Goal: Task Accomplishment & Management: Use online tool/utility

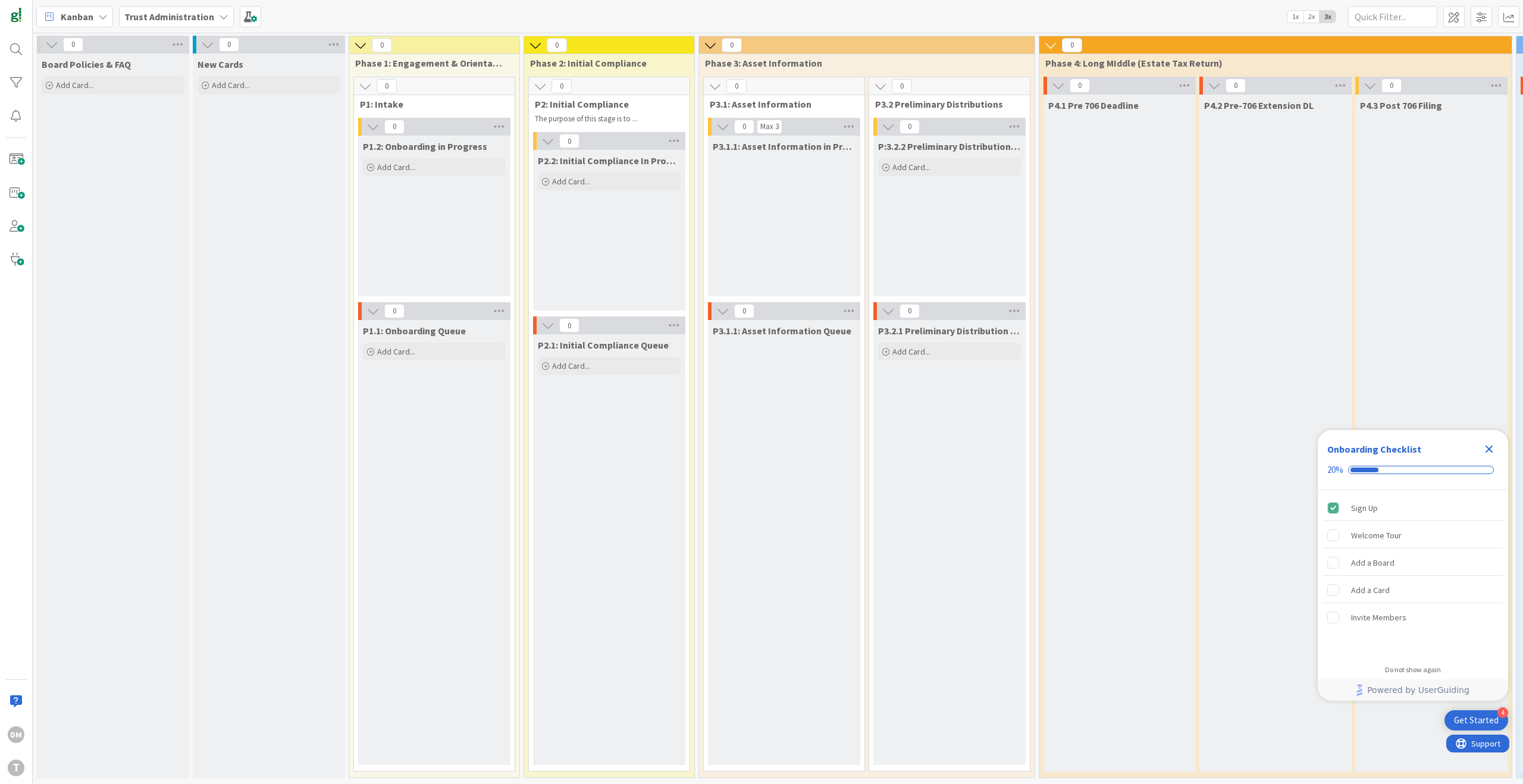
click at [207, 21] on b "Trust Administration" at bounding box center [170, 16] width 90 height 12
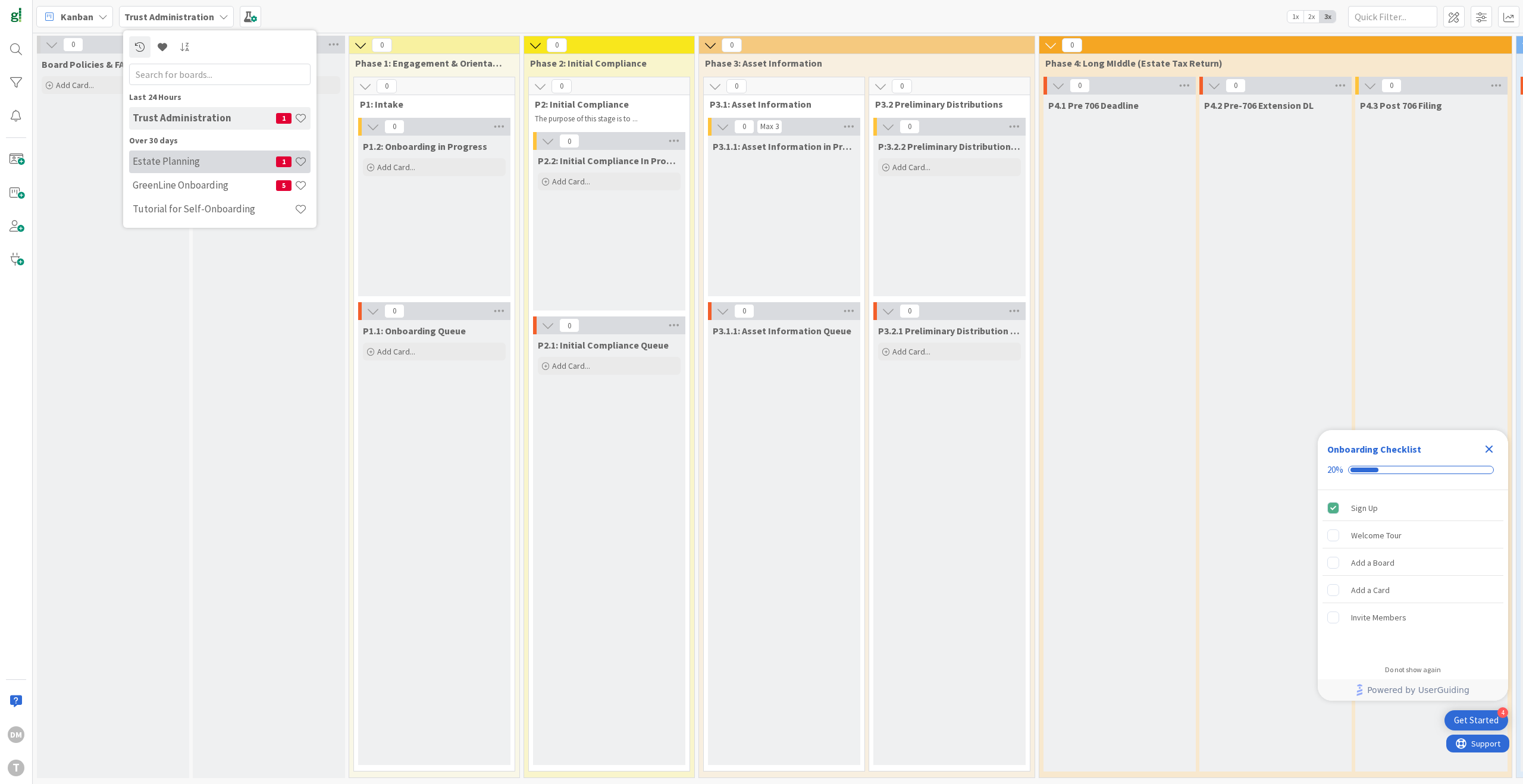
click at [211, 162] on h4 "Estate Planning" at bounding box center [205, 161] width 144 height 12
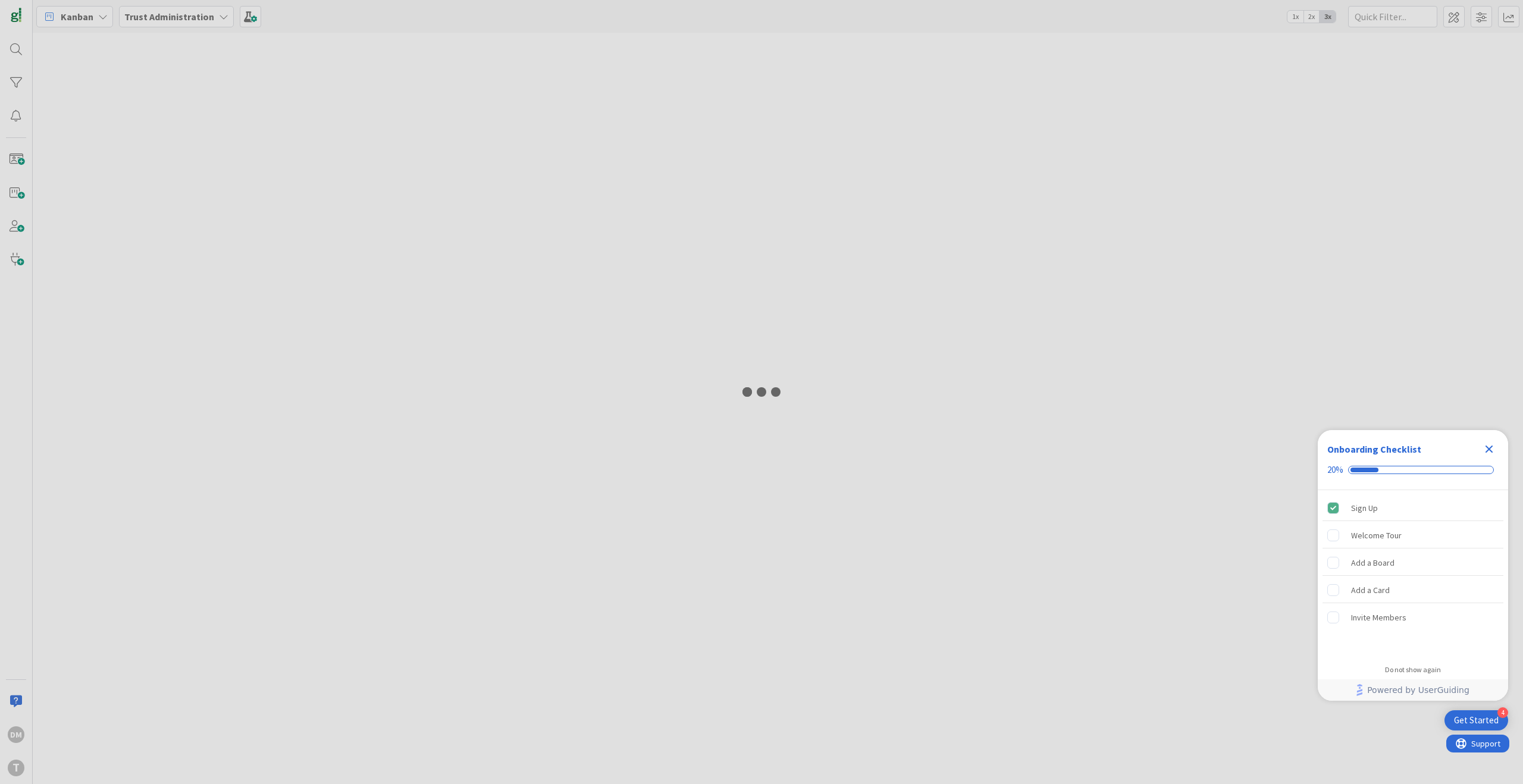
click at [107, 20] on div at bounding box center [761, 392] width 1523 height 784
click at [174, 13] on div at bounding box center [761, 392] width 1523 height 784
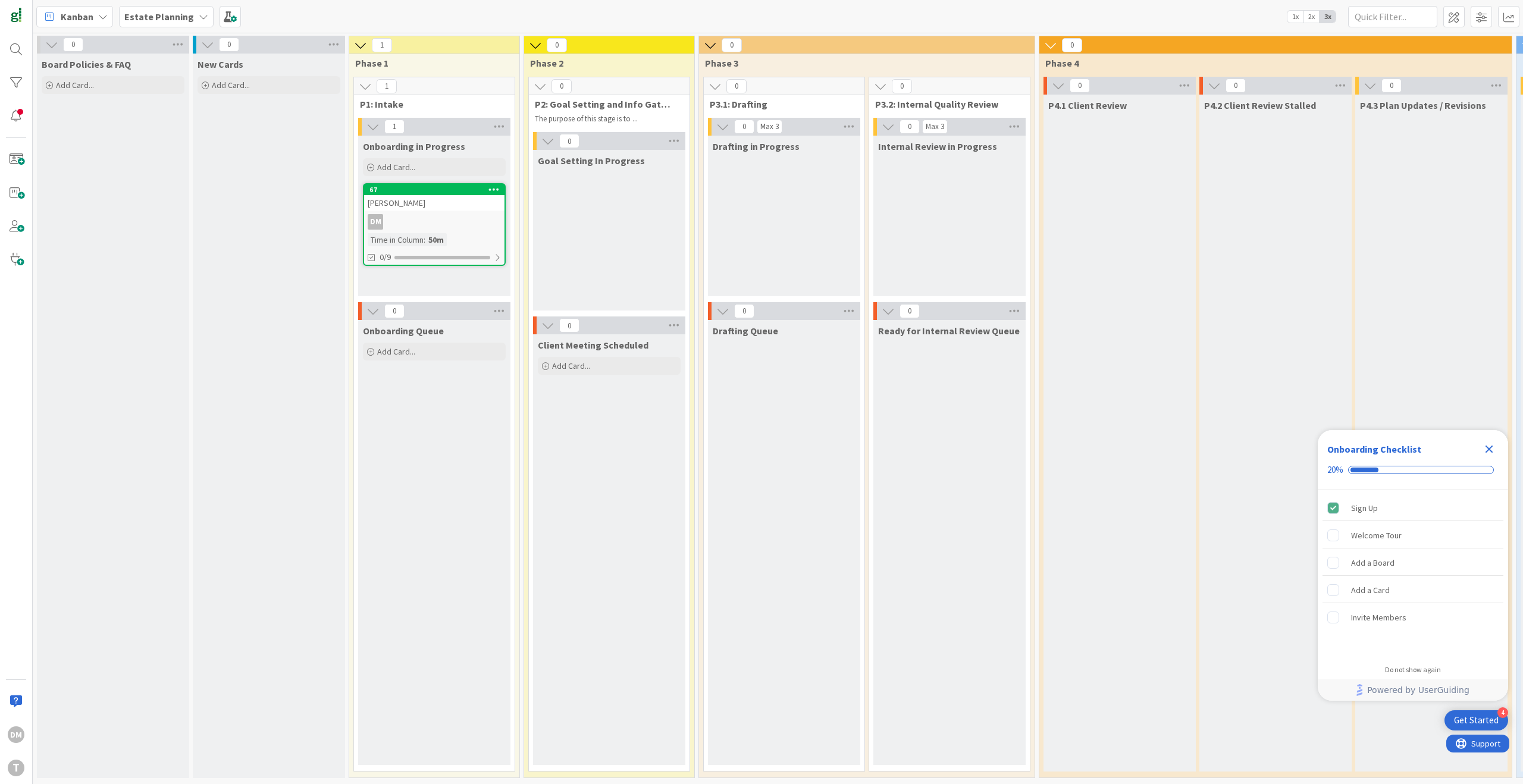
click at [193, 19] on div "Estate Planning" at bounding box center [166, 16] width 94 height 21
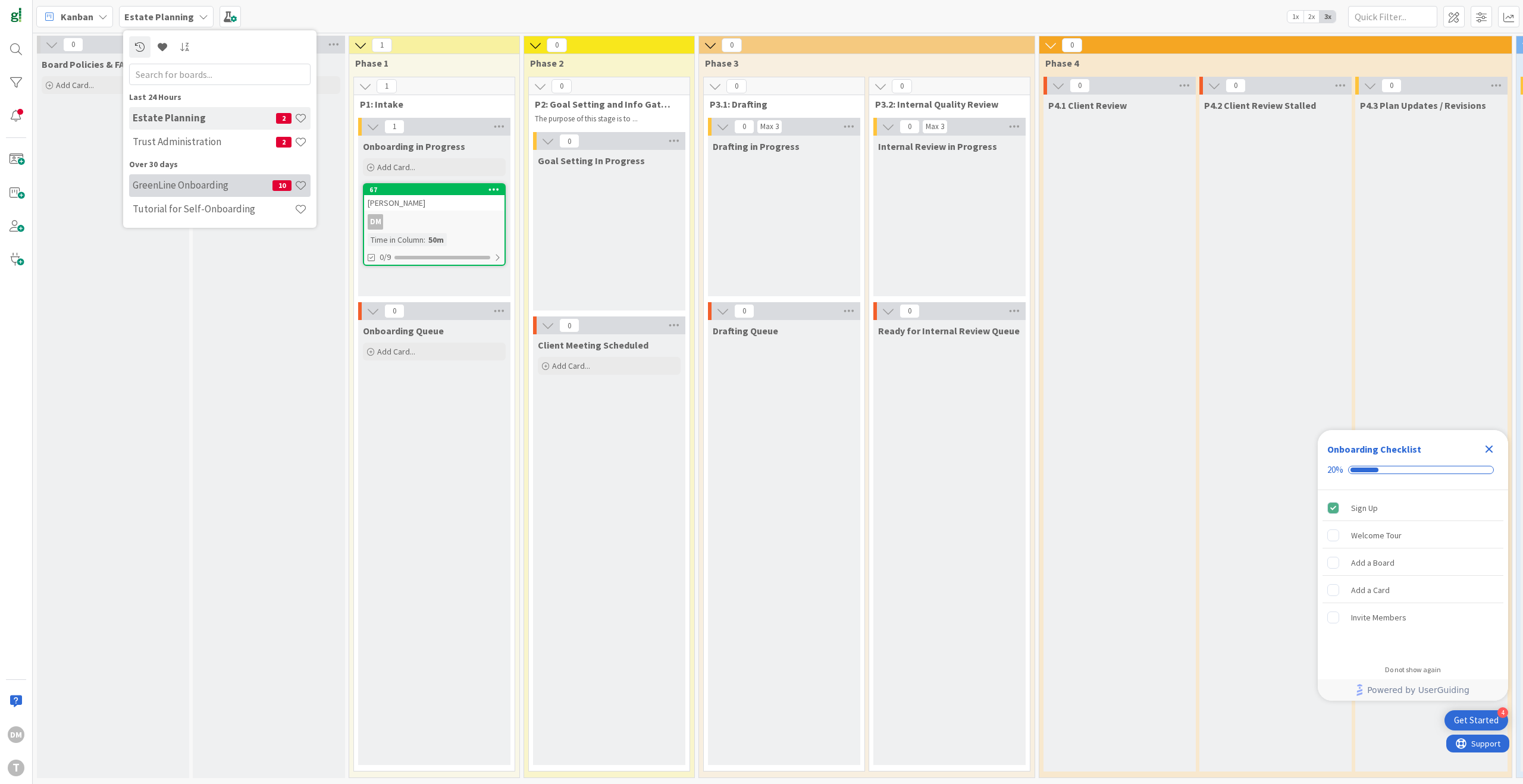
click at [209, 188] on h4 "GreenLine Onboarding" at bounding box center [203, 185] width 140 height 12
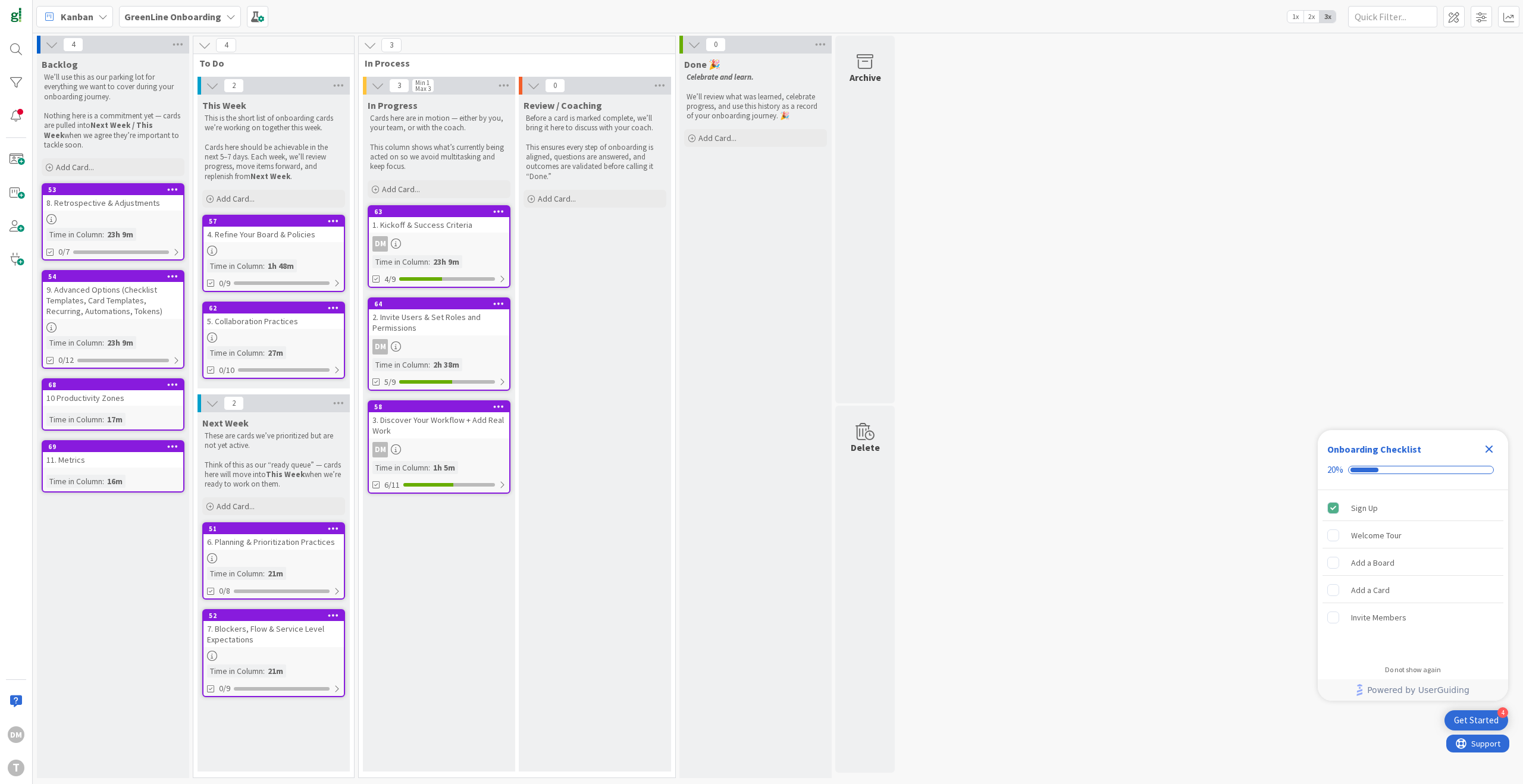
click at [422, 340] on div "DM" at bounding box center [439, 347] width 141 height 15
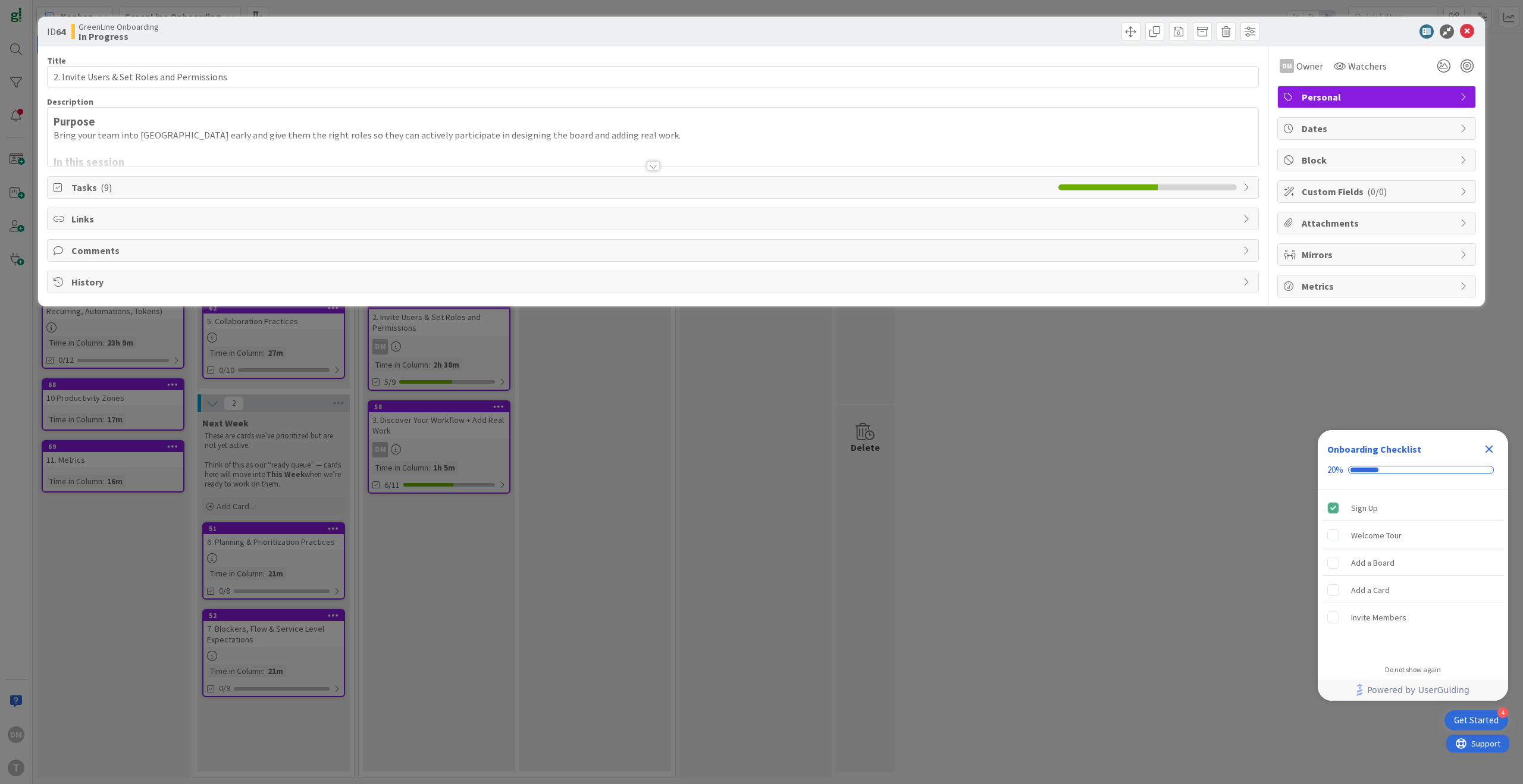
click at [293, 185] on span "Tasks ( 9 )" at bounding box center [561, 187] width 981 height 14
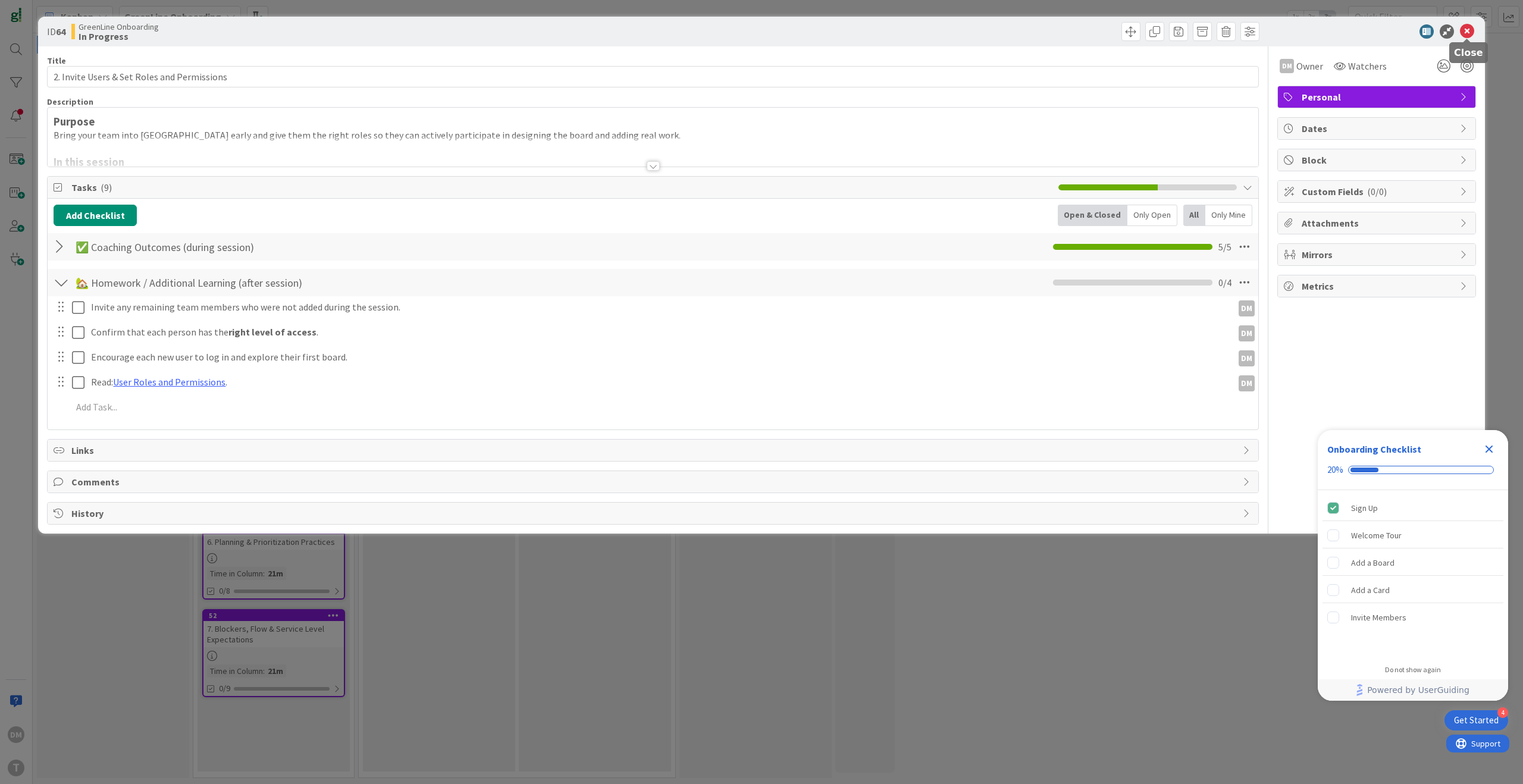
click at [1468, 30] on icon at bounding box center [1467, 32] width 14 height 14
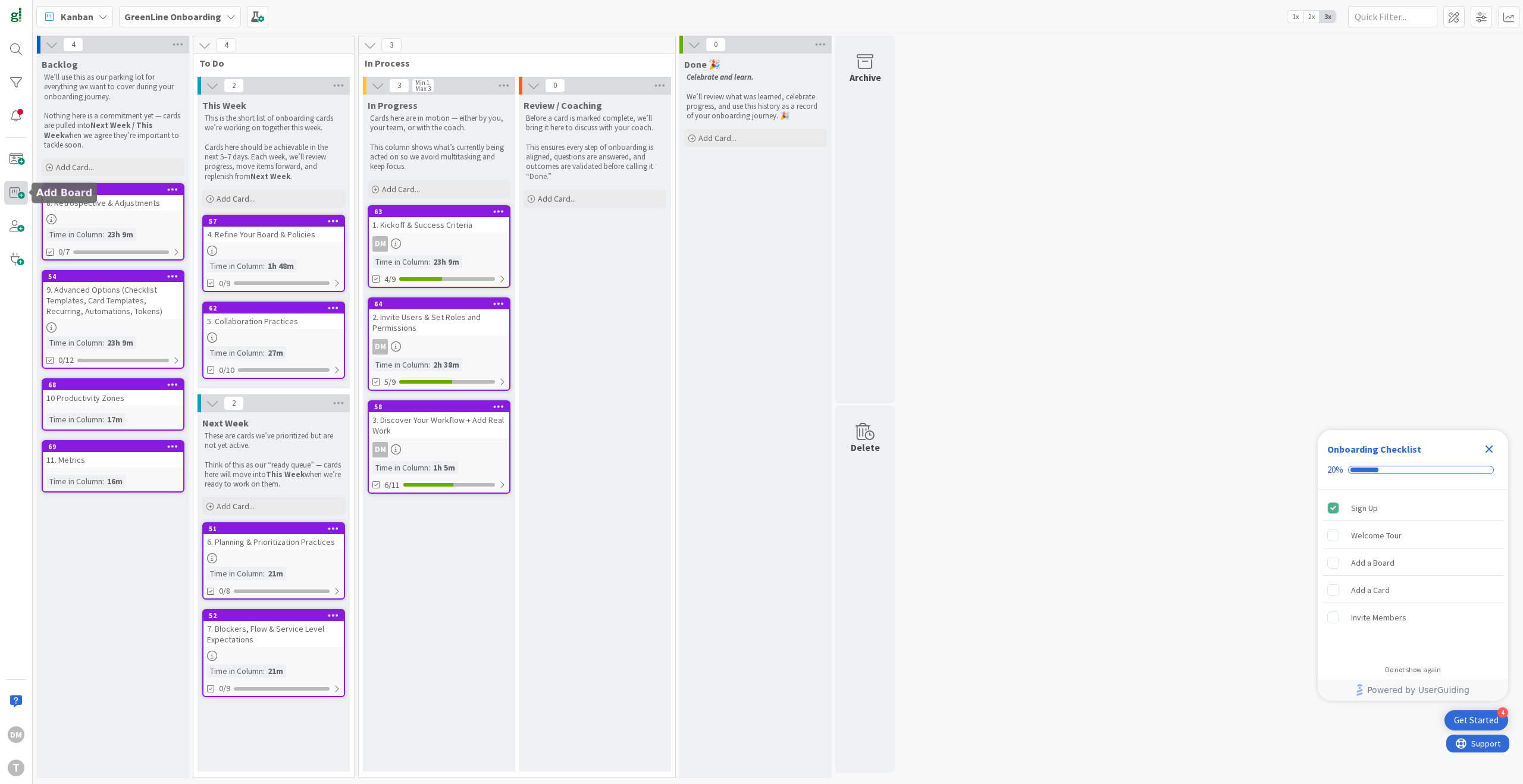
click at [21, 188] on span at bounding box center [16, 193] width 24 height 24
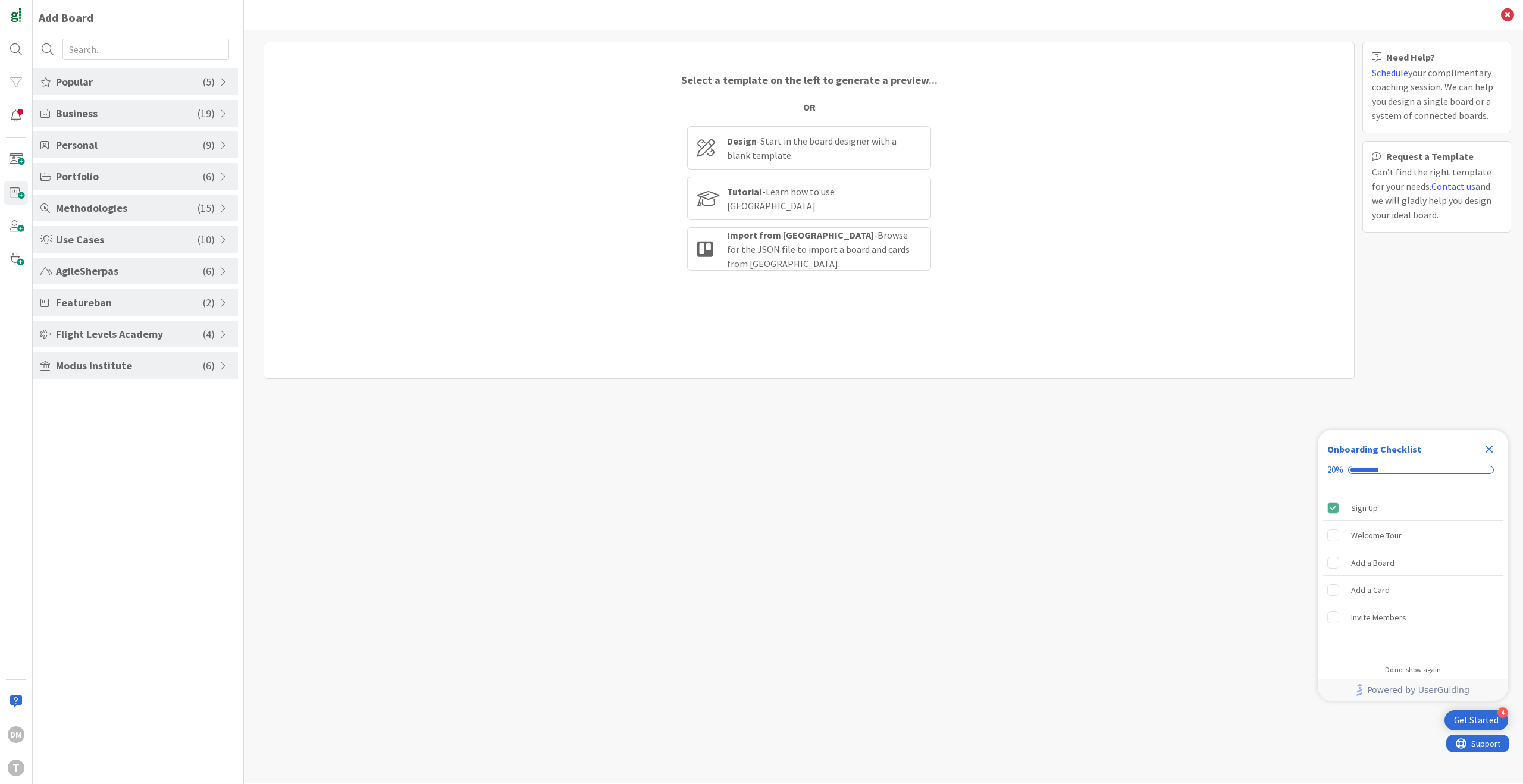
click at [222, 112] on span at bounding box center [224, 114] width 11 height 10
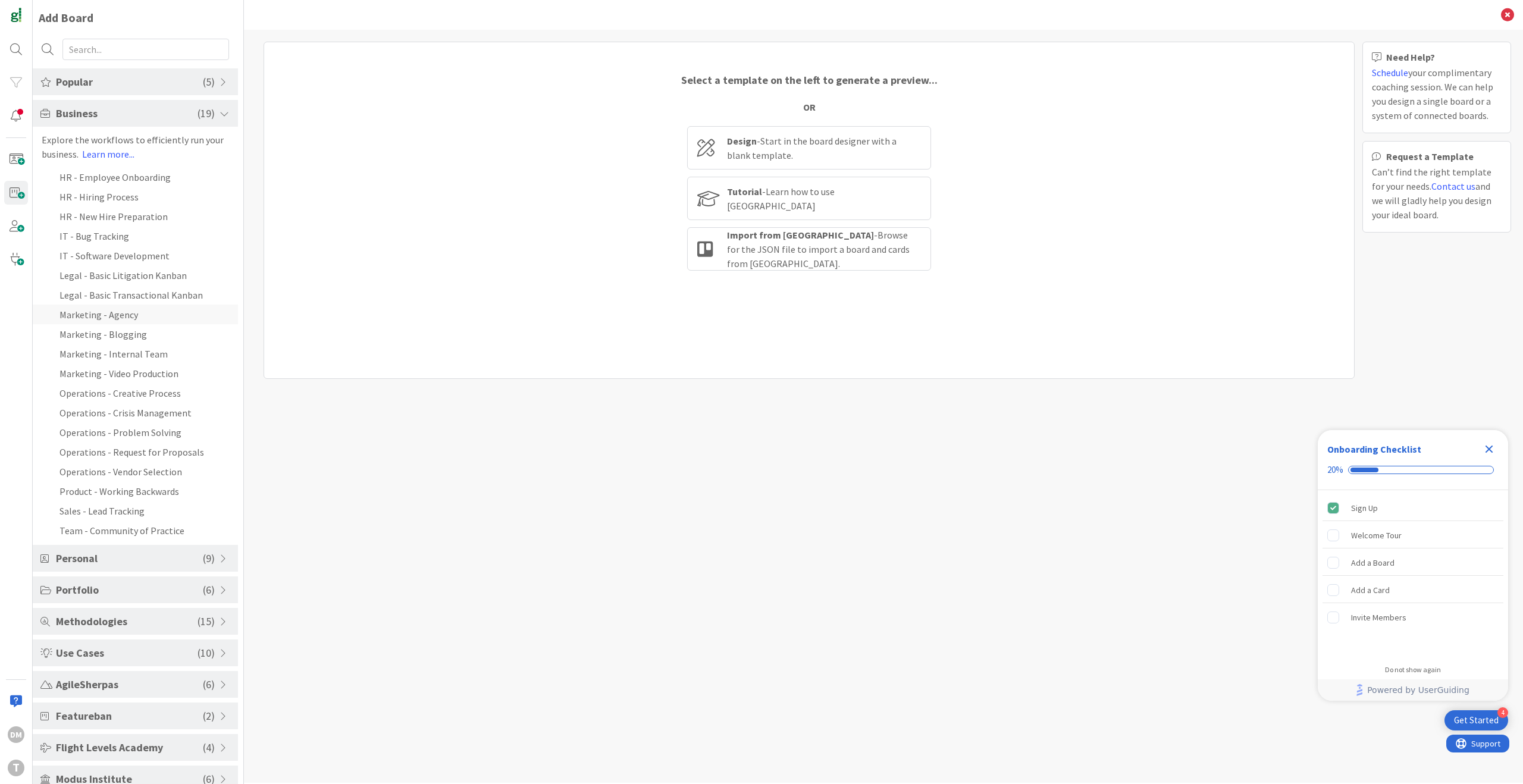
click at [122, 313] on li "Marketing - Agency" at bounding box center [136, 314] width 205 height 20
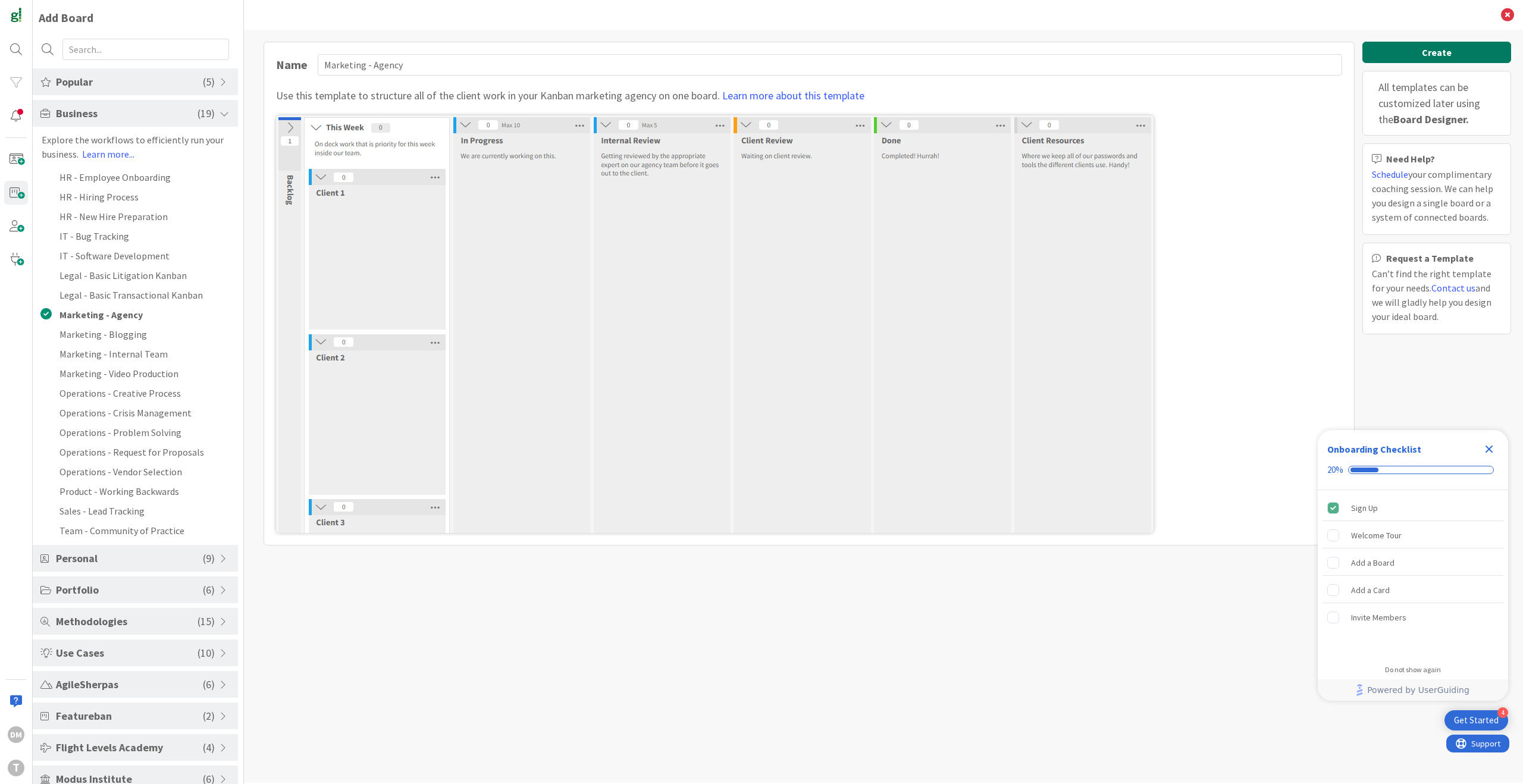
click at [1415, 49] on button "Create" at bounding box center [1436, 52] width 148 height 21
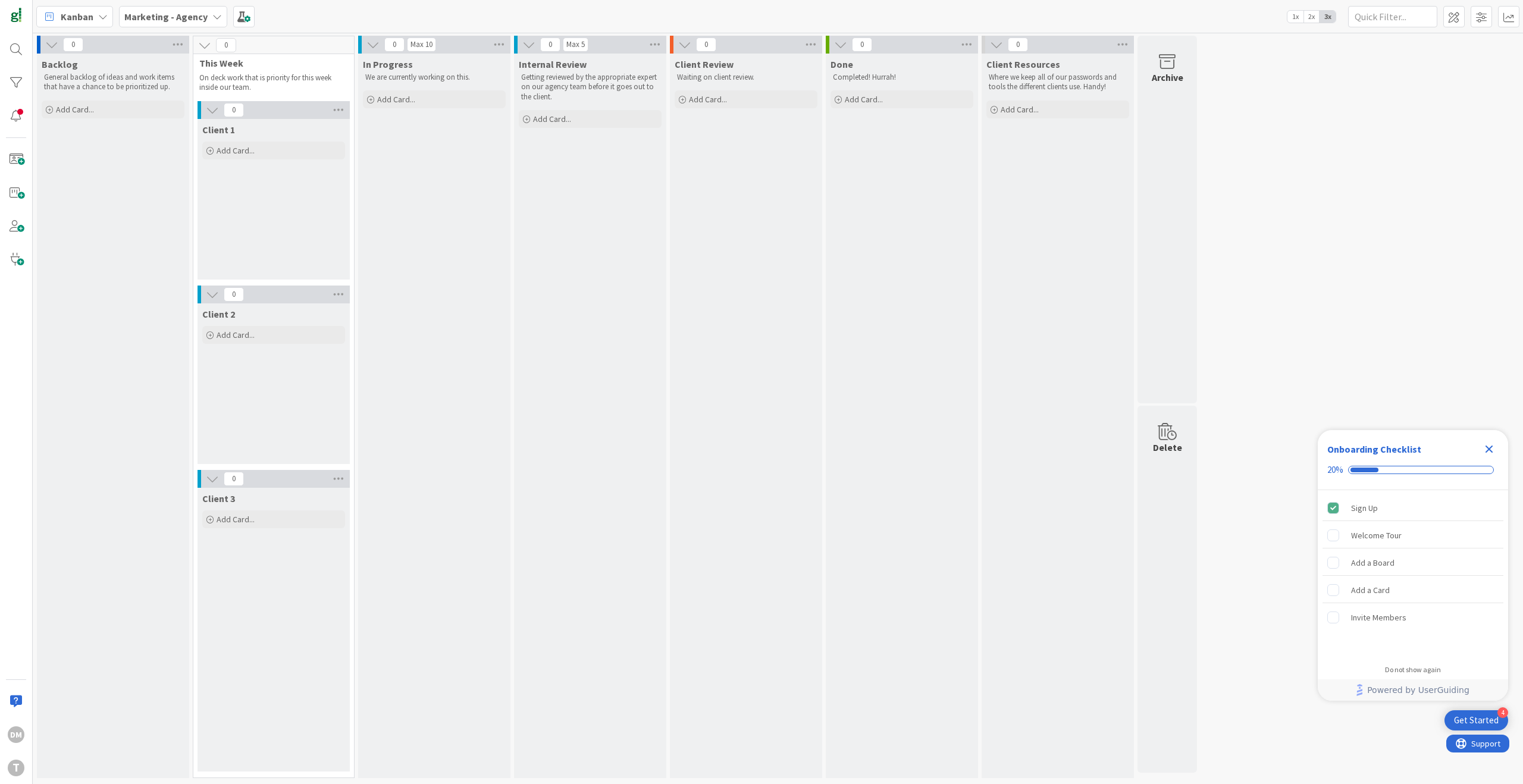
click at [212, 15] on icon at bounding box center [217, 17] width 10 height 10
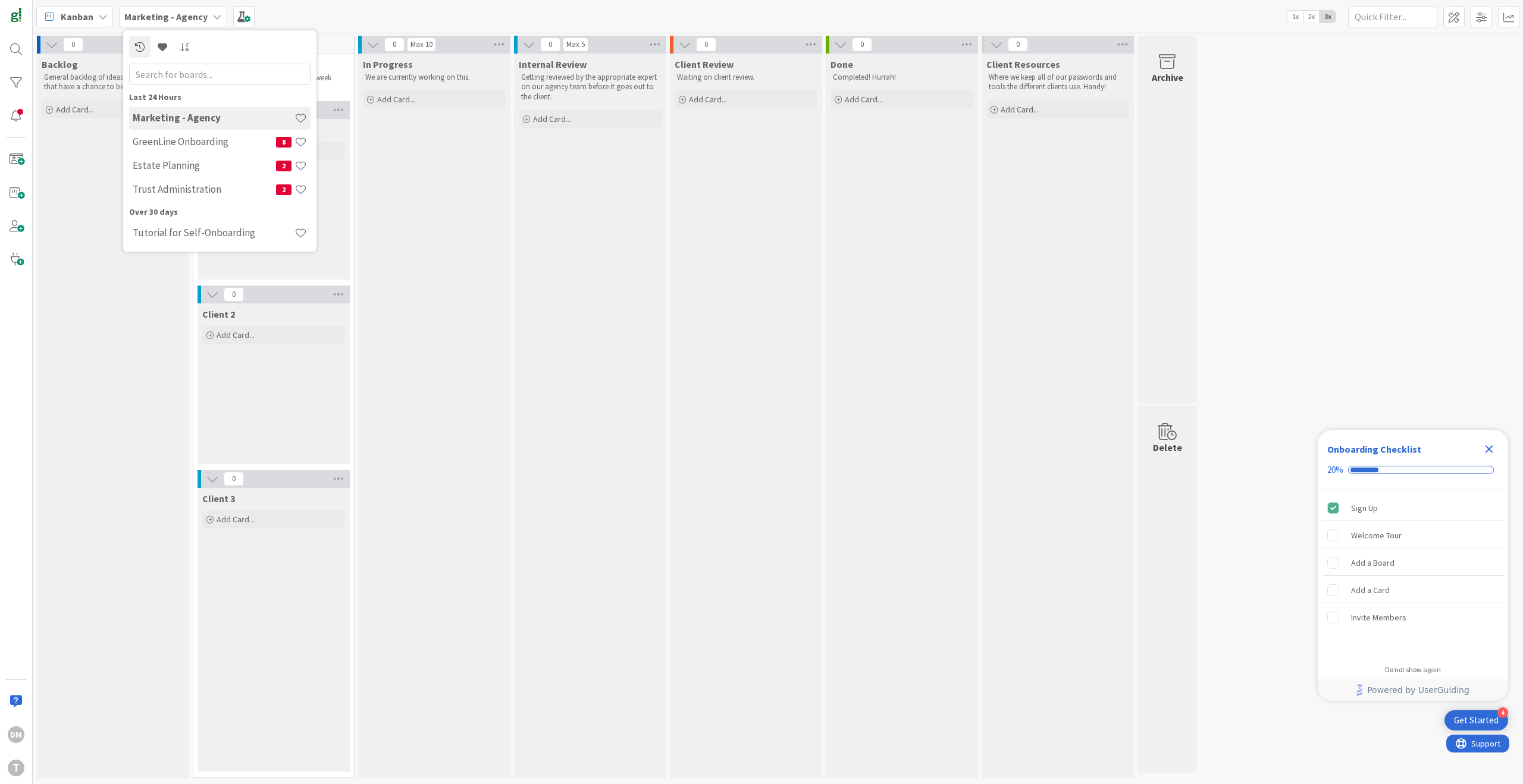
click at [268, 117] on h4 "Marketing - Agency" at bounding box center [214, 117] width 162 height 12
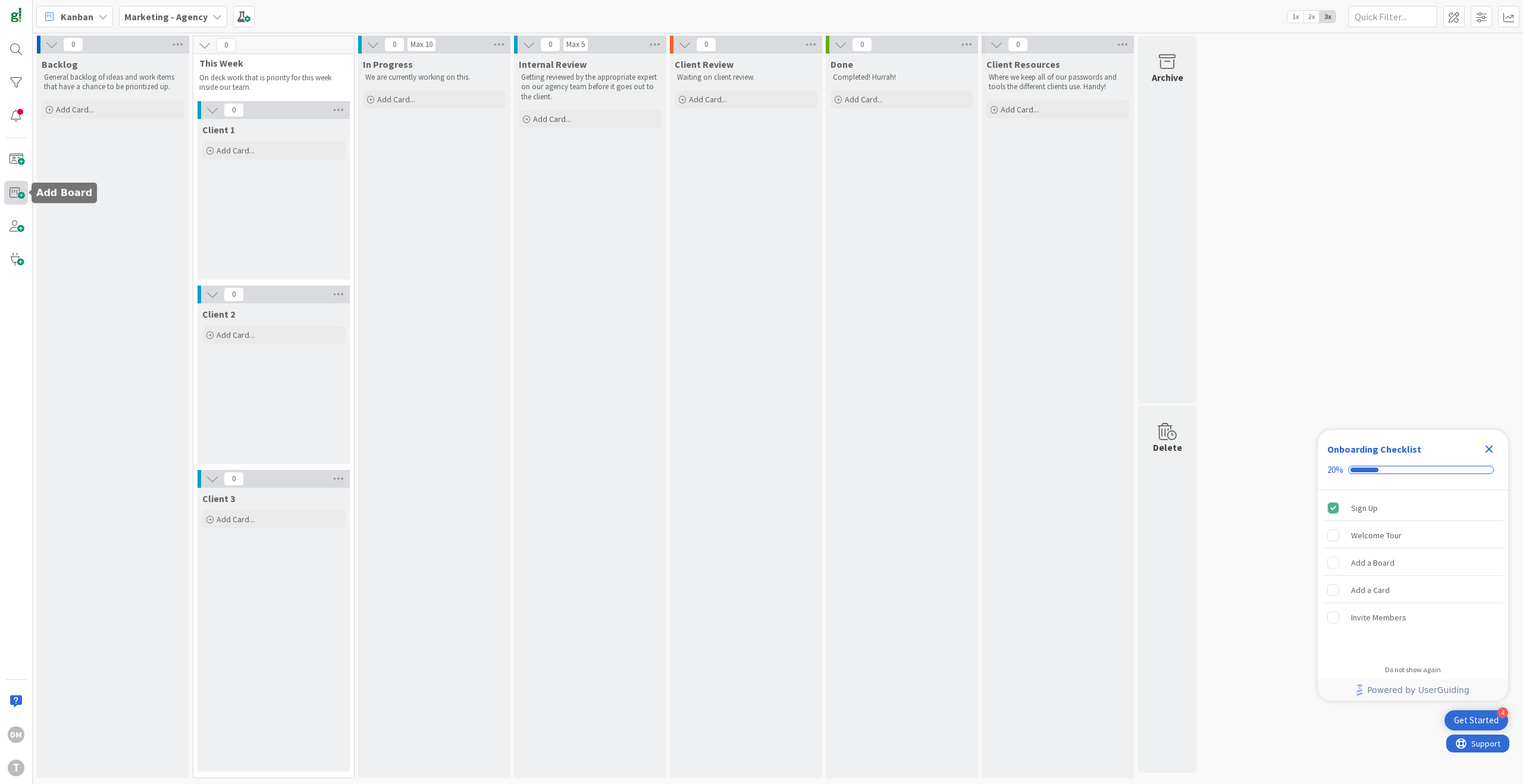
click at [13, 192] on span at bounding box center [16, 193] width 24 height 24
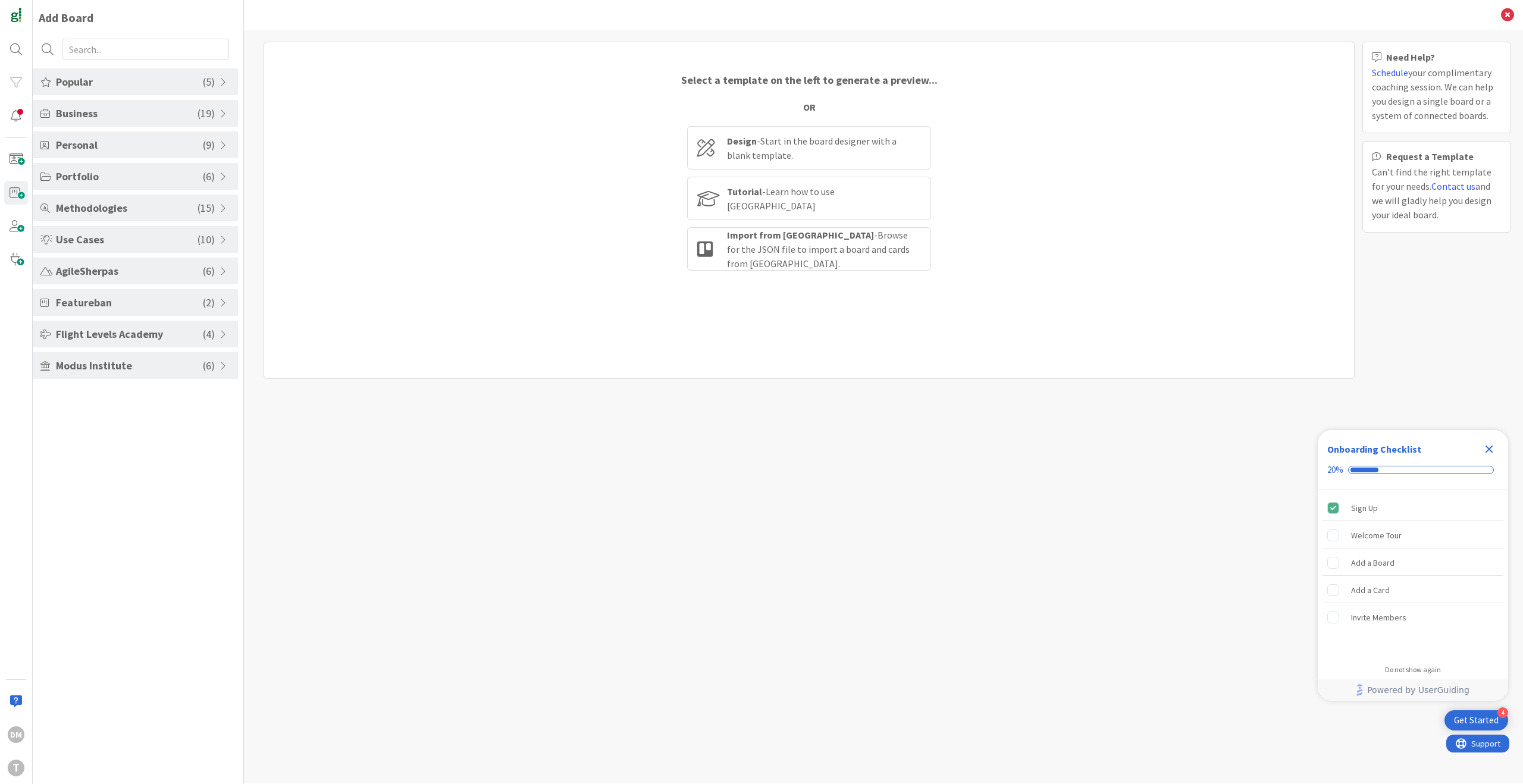
click at [228, 109] on span at bounding box center [224, 114] width 11 height 10
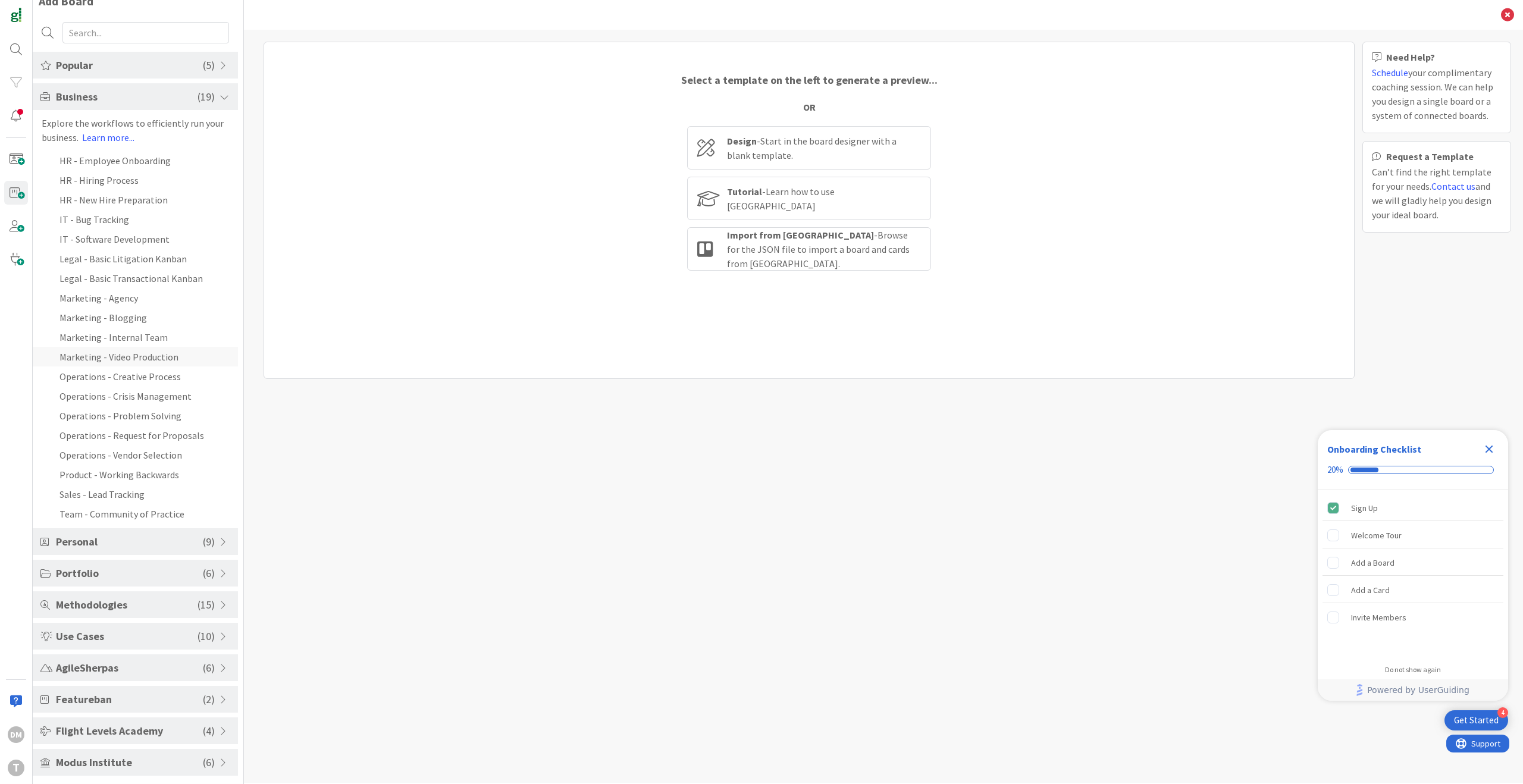
scroll to position [18, 0]
click at [221, 732] on span at bounding box center [224, 731] width 11 height 10
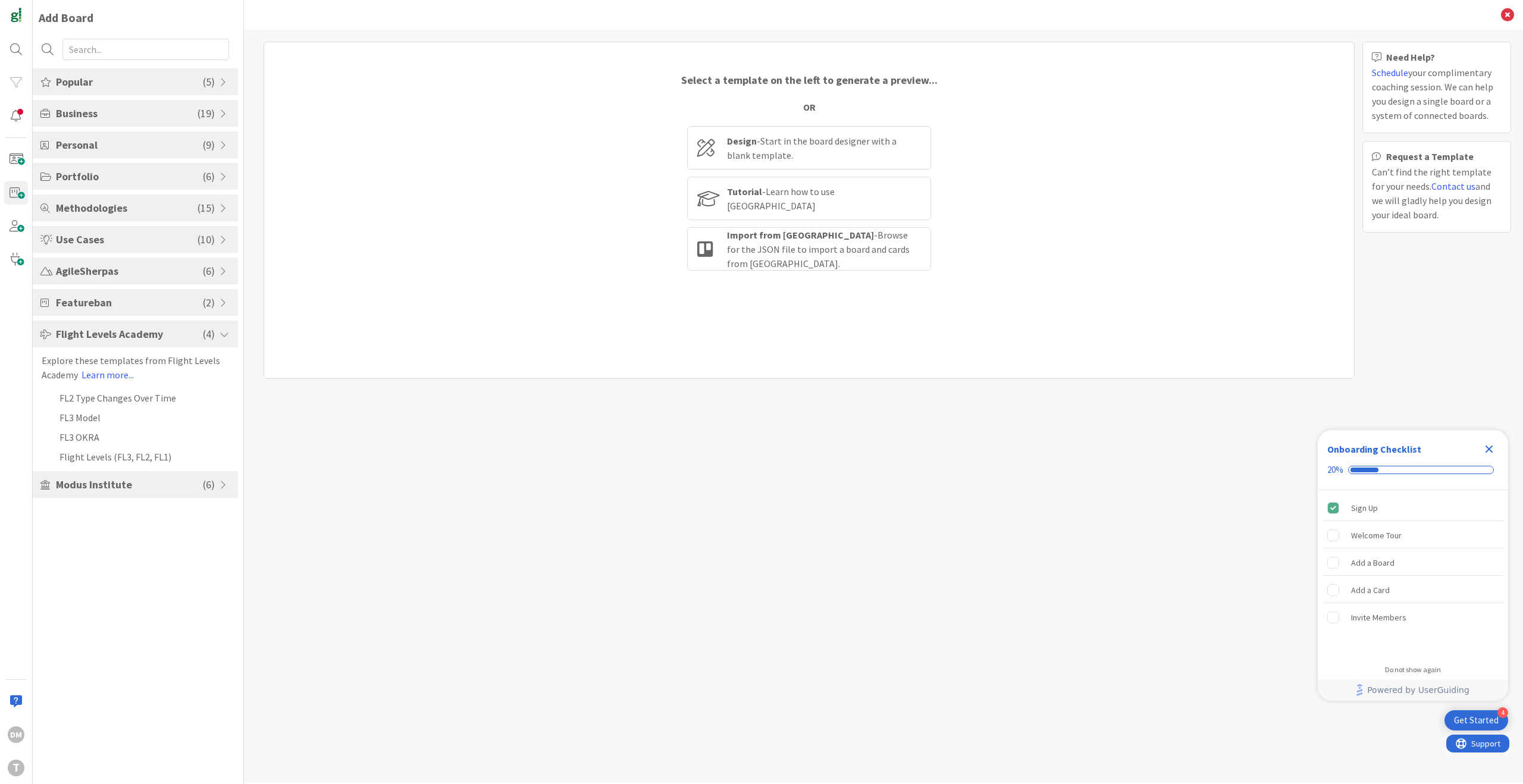
click at [226, 111] on span at bounding box center [224, 114] width 11 height 10
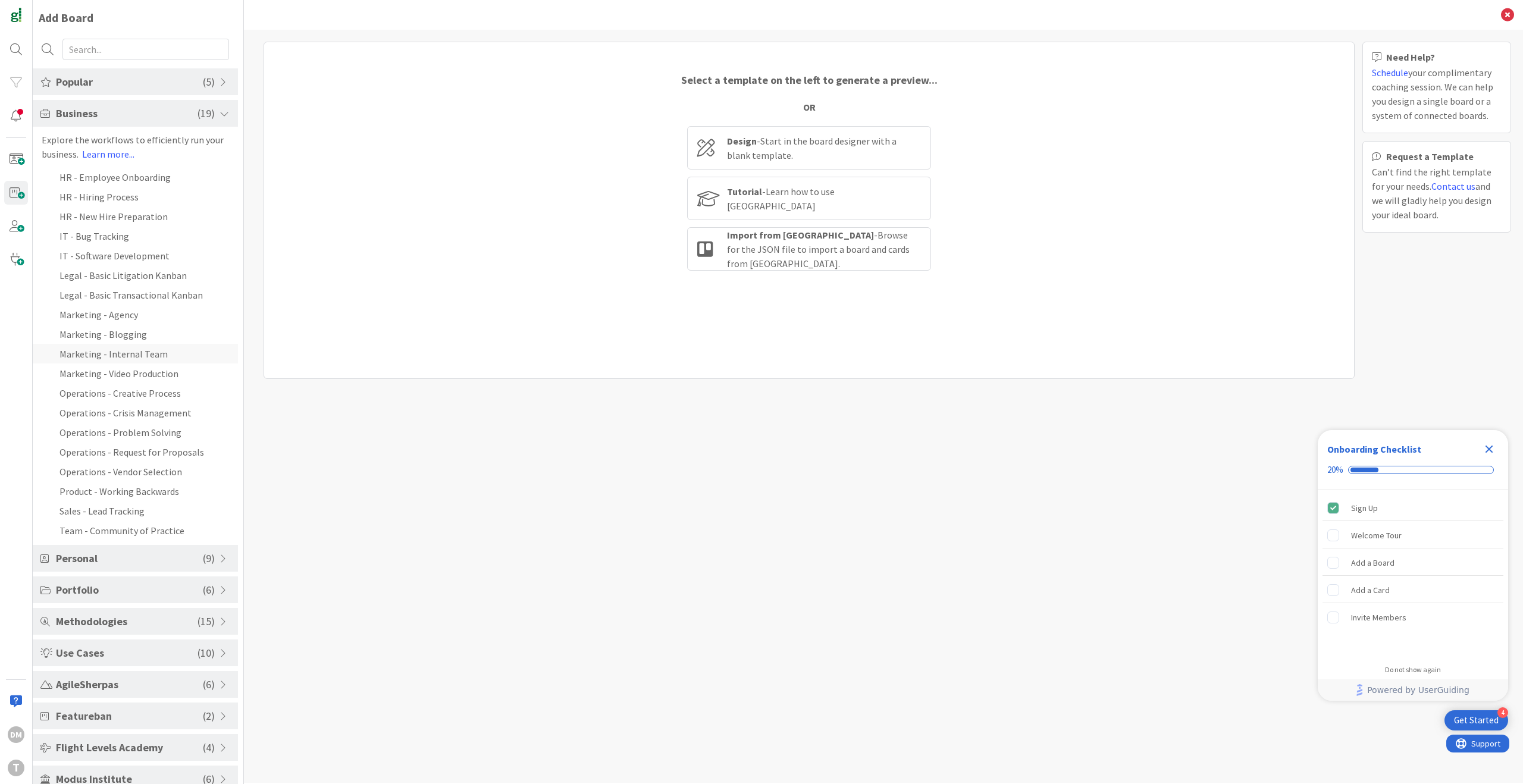
click at [158, 349] on li "Marketing - Internal Team" at bounding box center [136, 354] width 205 height 20
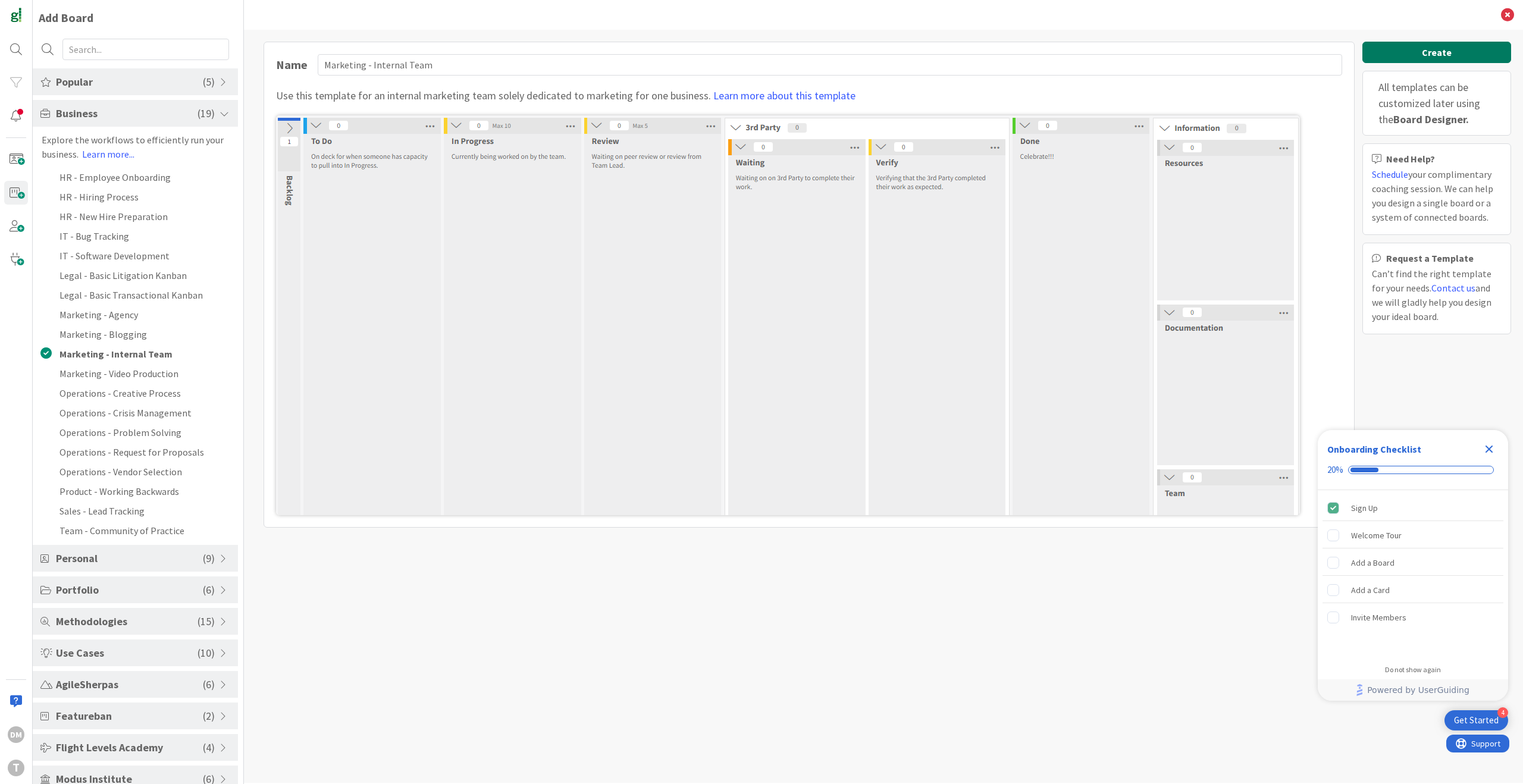
click at [1401, 49] on button "Create" at bounding box center [1436, 52] width 148 height 21
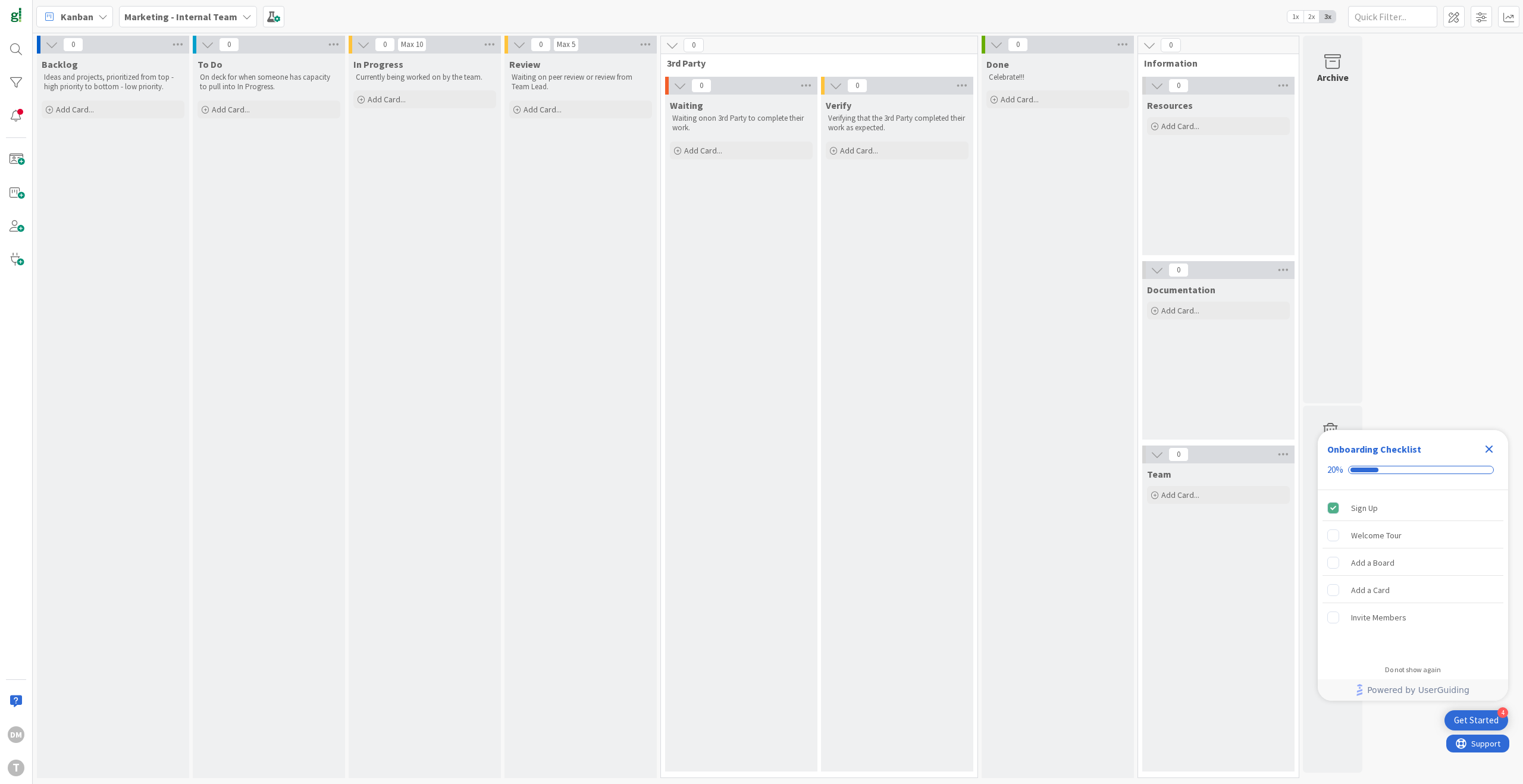
click at [246, 20] on div "Marketing - Internal Team" at bounding box center [188, 16] width 138 height 21
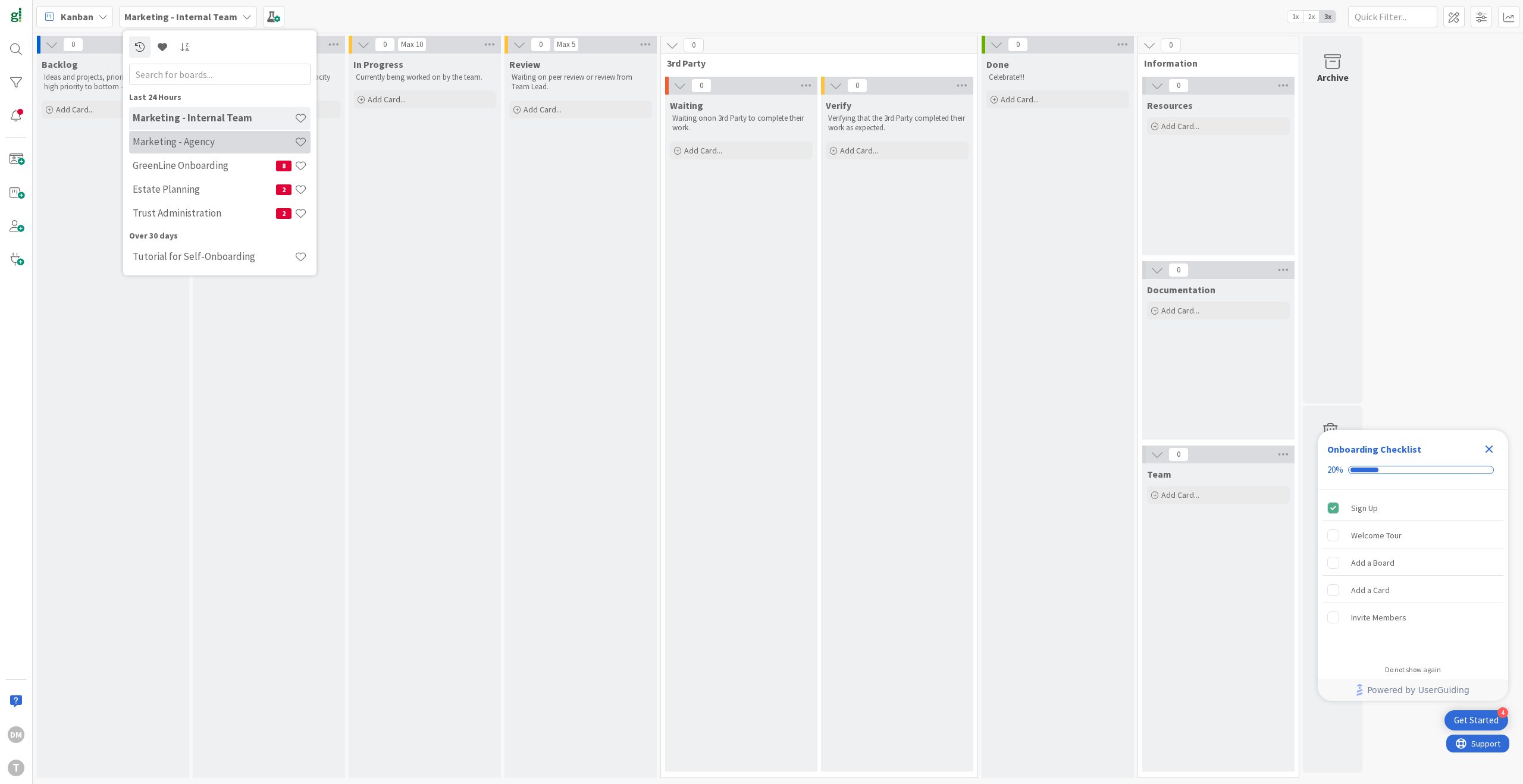
click at [243, 138] on h4 "Marketing - Agency" at bounding box center [214, 141] width 162 height 12
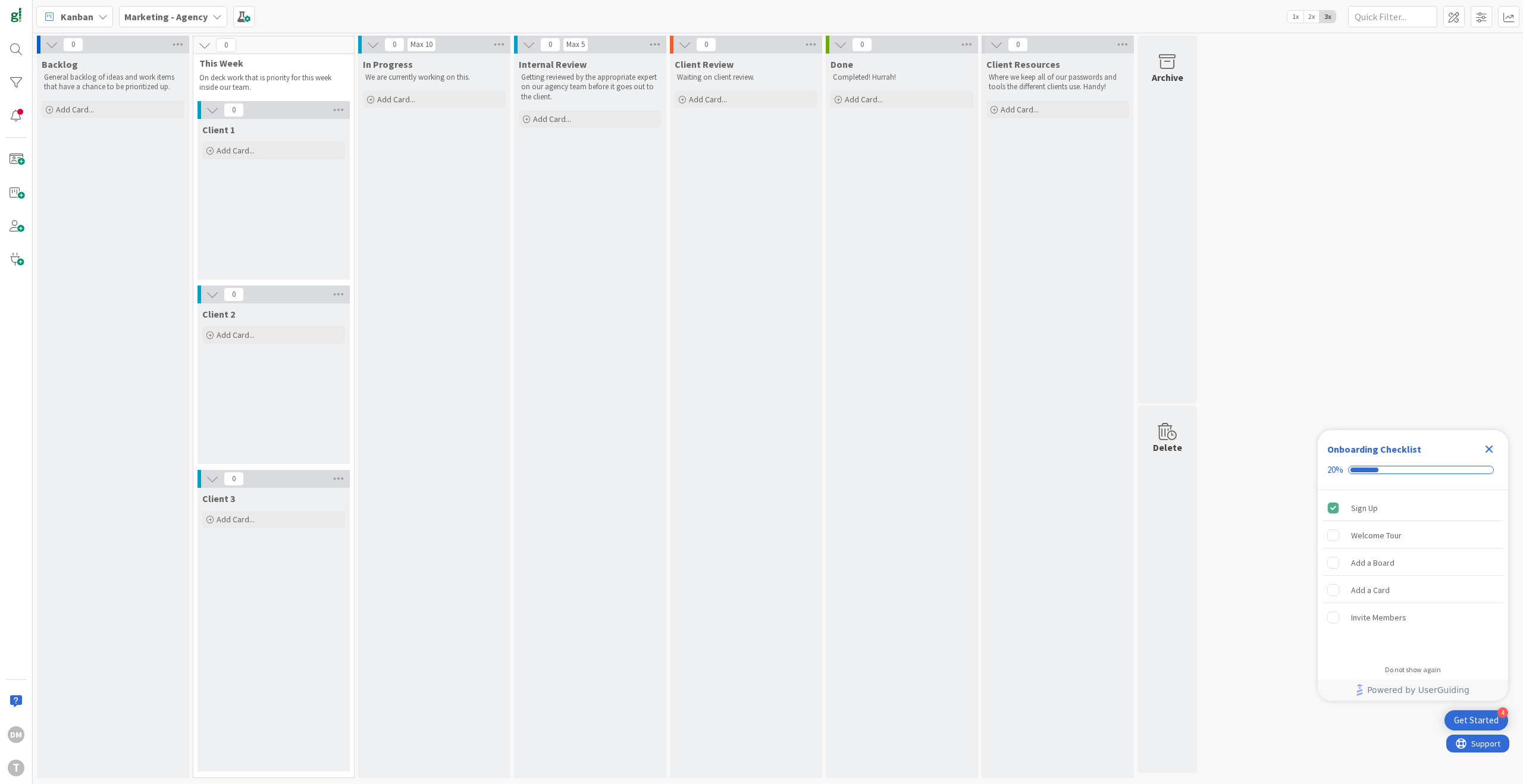
click at [212, 18] on icon at bounding box center [217, 17] width 10 height 10
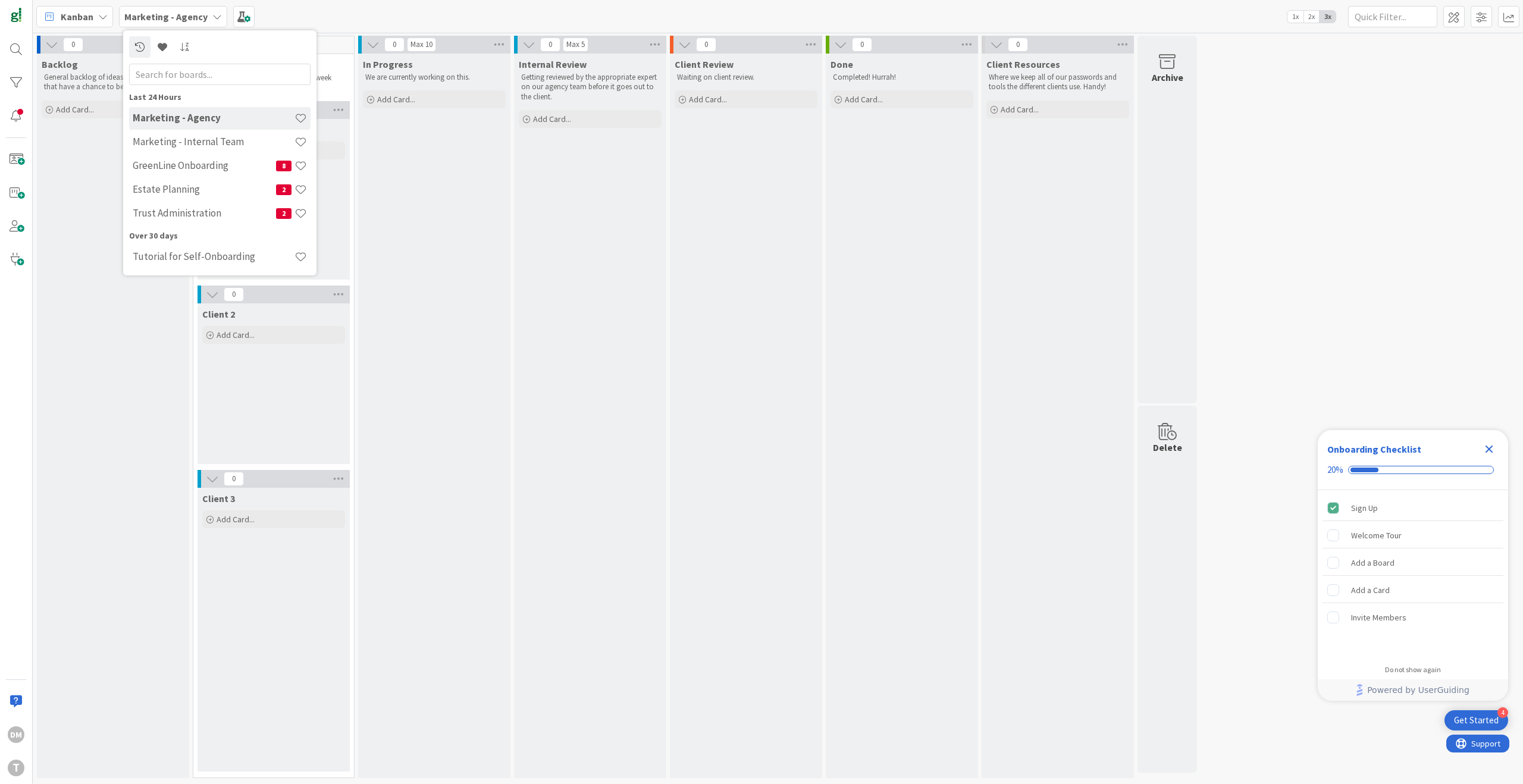
click at [203, 96] on div "Last 24 Hours" at bounding box center [220, 97] width 181 height 13
click at [222, 118] on h4 "Marketing - Agency" at bounding box center [214, 117] width 162 height 12
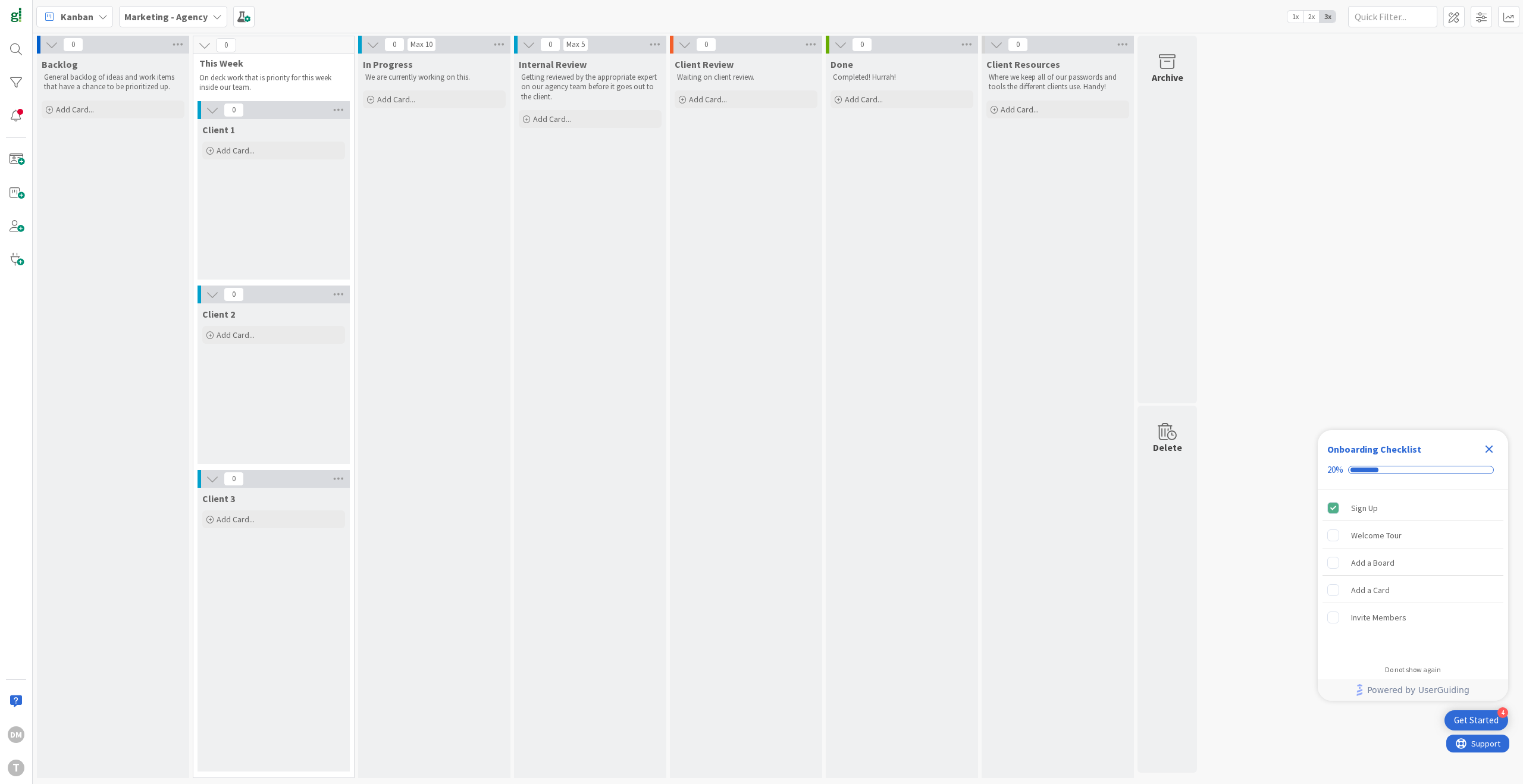
click at [207, 13] on div "Marketing - Agency" at bounding box center [173, 16] width 108 height 21
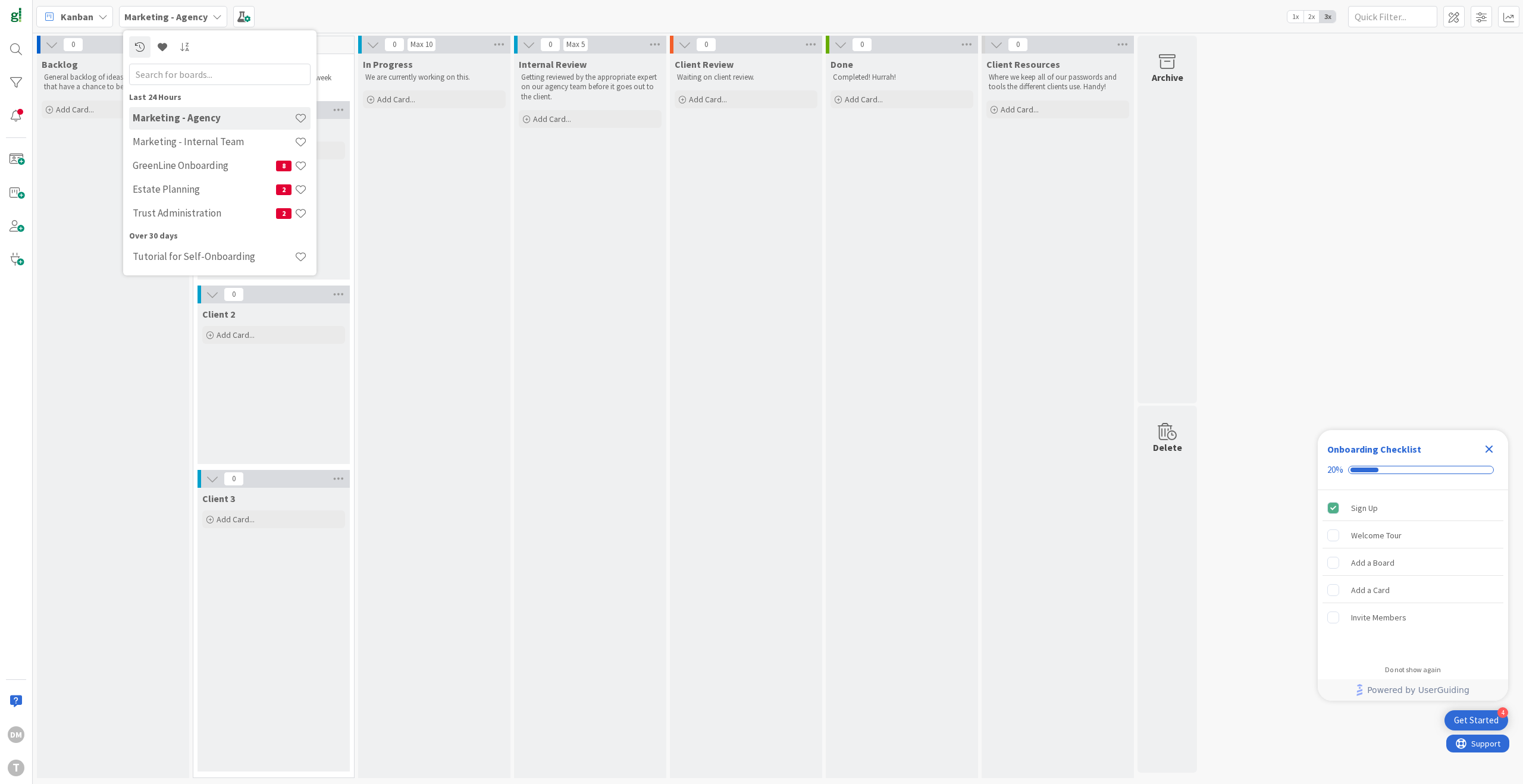
click at [202, 113] on h4 "Marketing - Agency" at bounding box center [214, 117] width 162 height 12
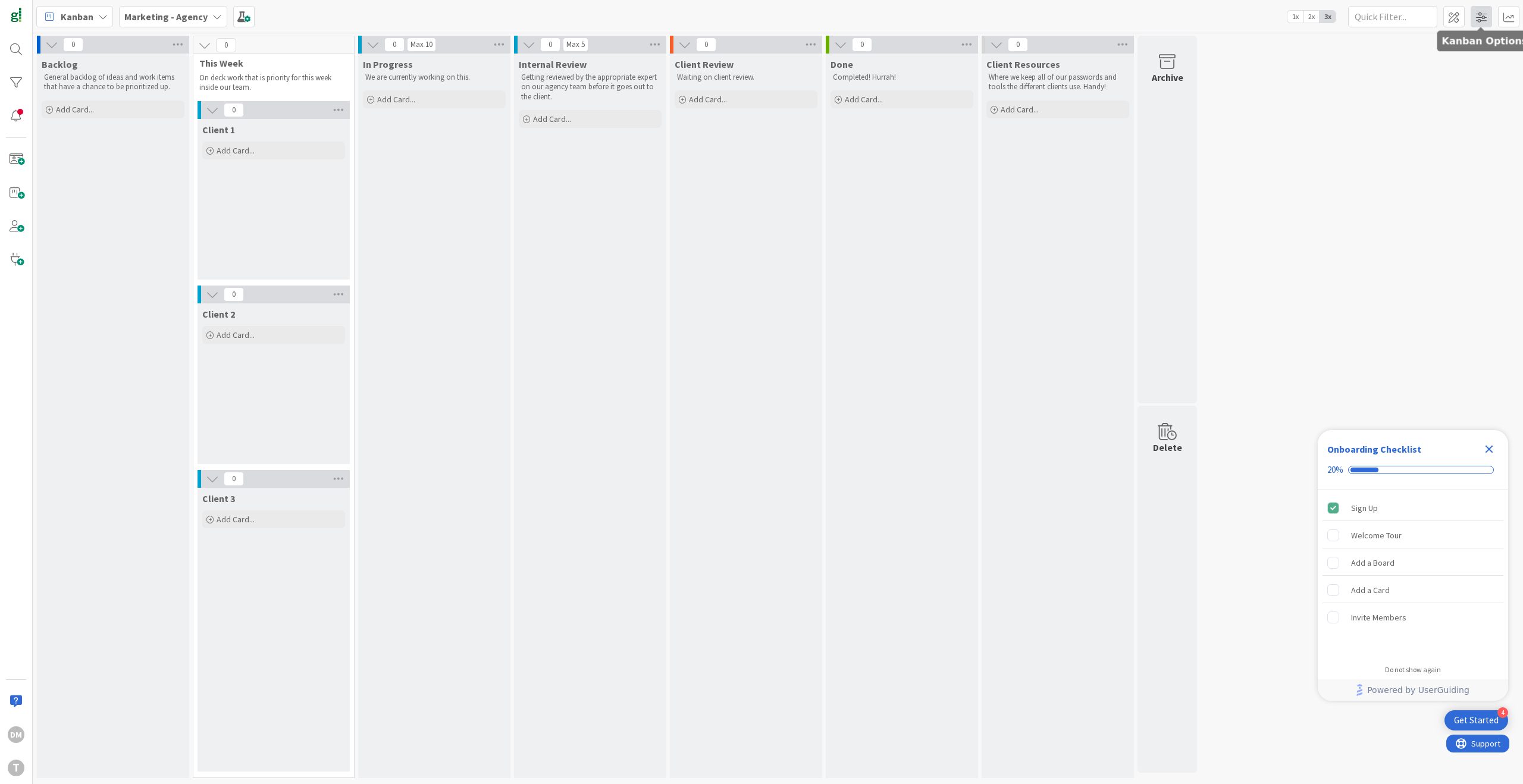
click at [1488, 20] on span at bounding box center [1481, 16] width 21 height 21
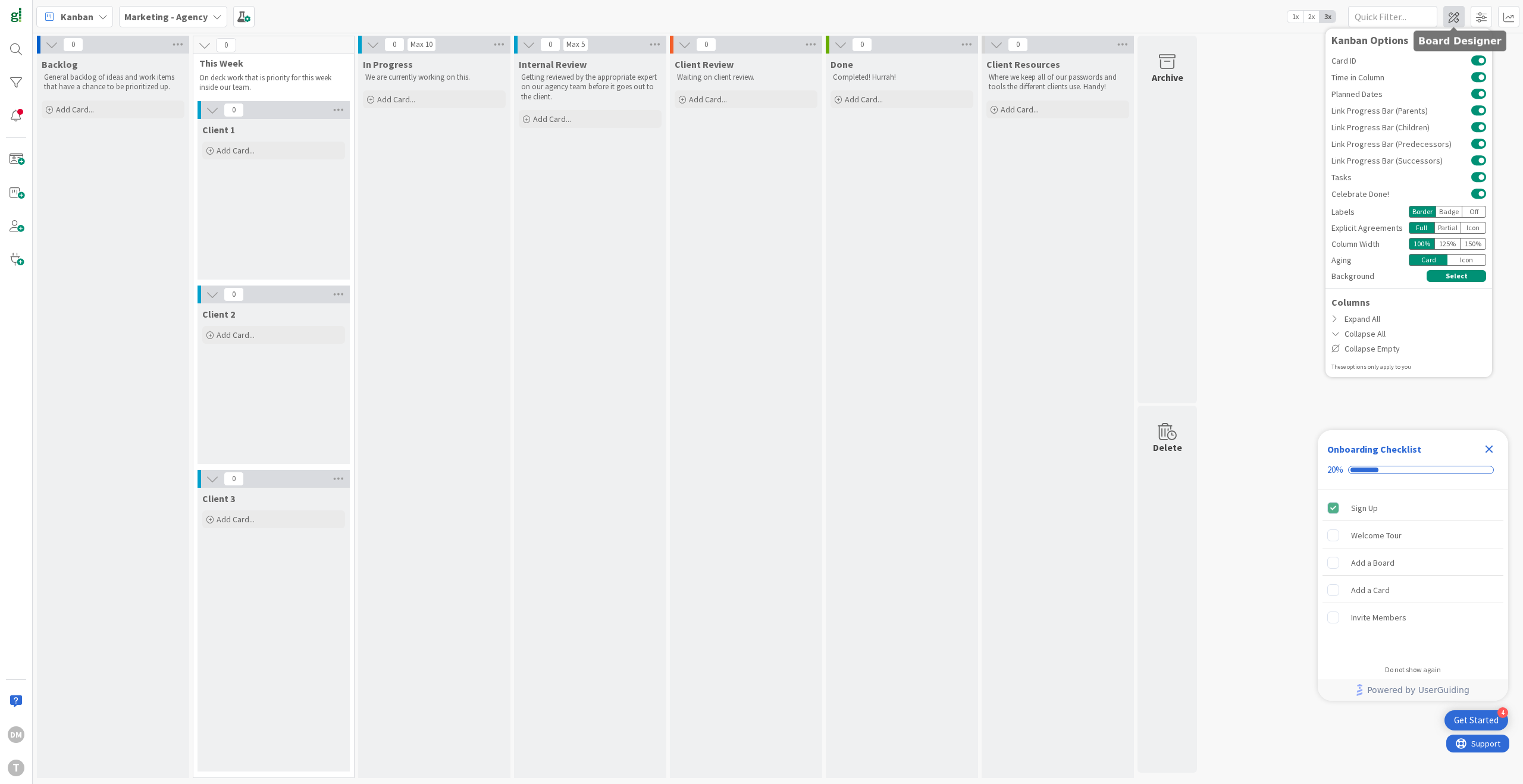
click at [1459, 17] on span at bounding box center [1454, 16] width 21 height 21
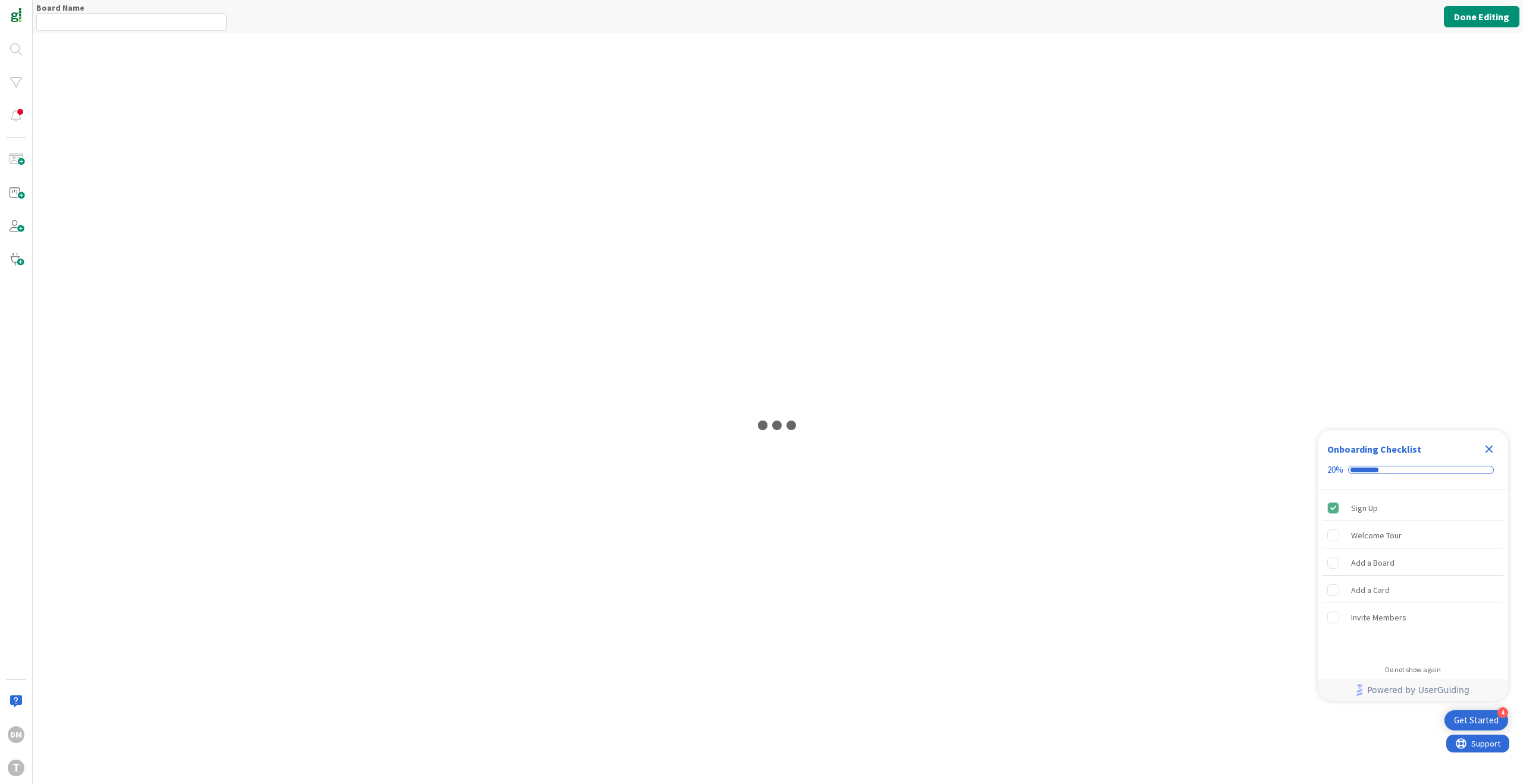
type input "Marketing - Agency"
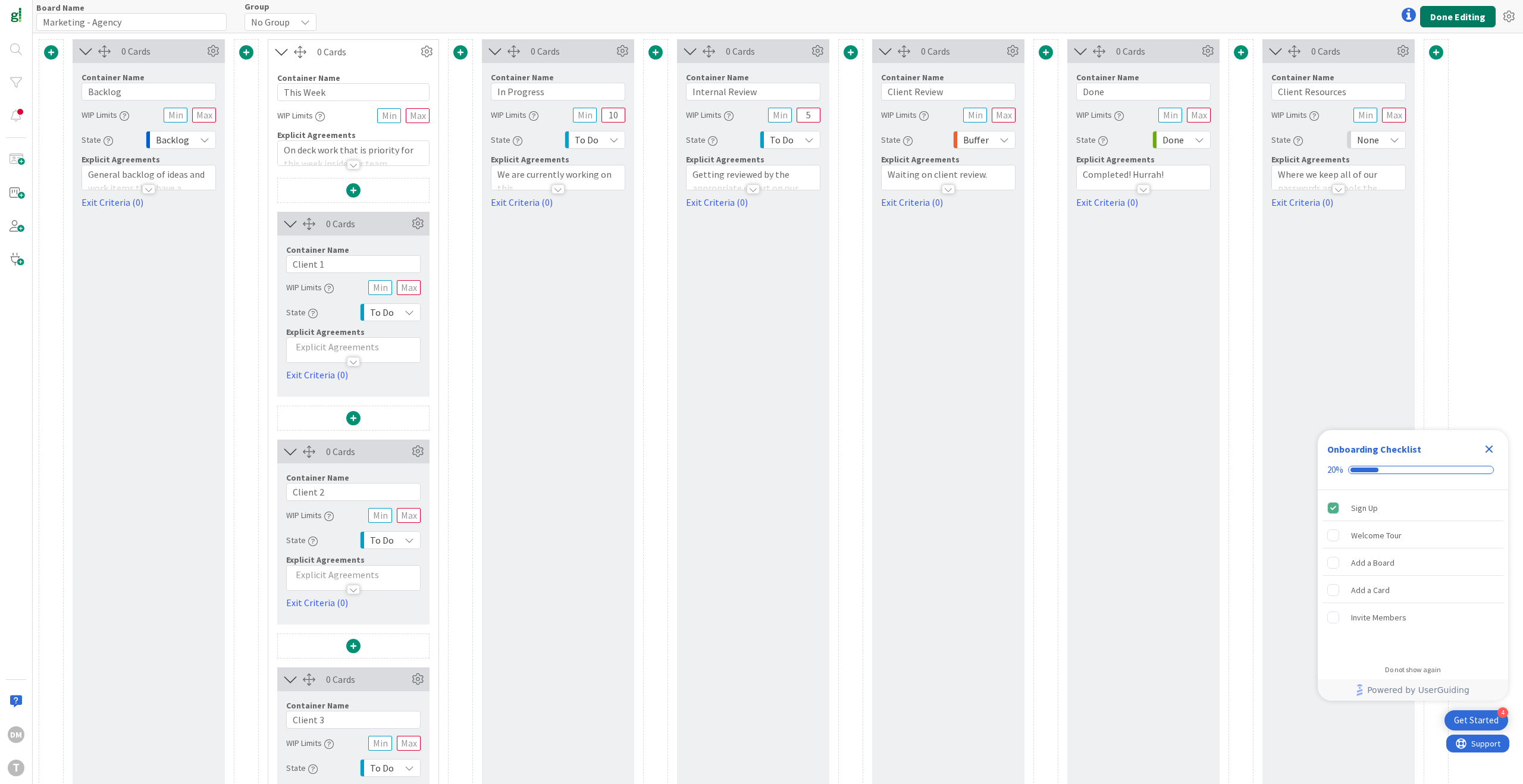
click at [1459, 17] on button "Done Editing" at bounding box center [1458, 16] width 75 height 21
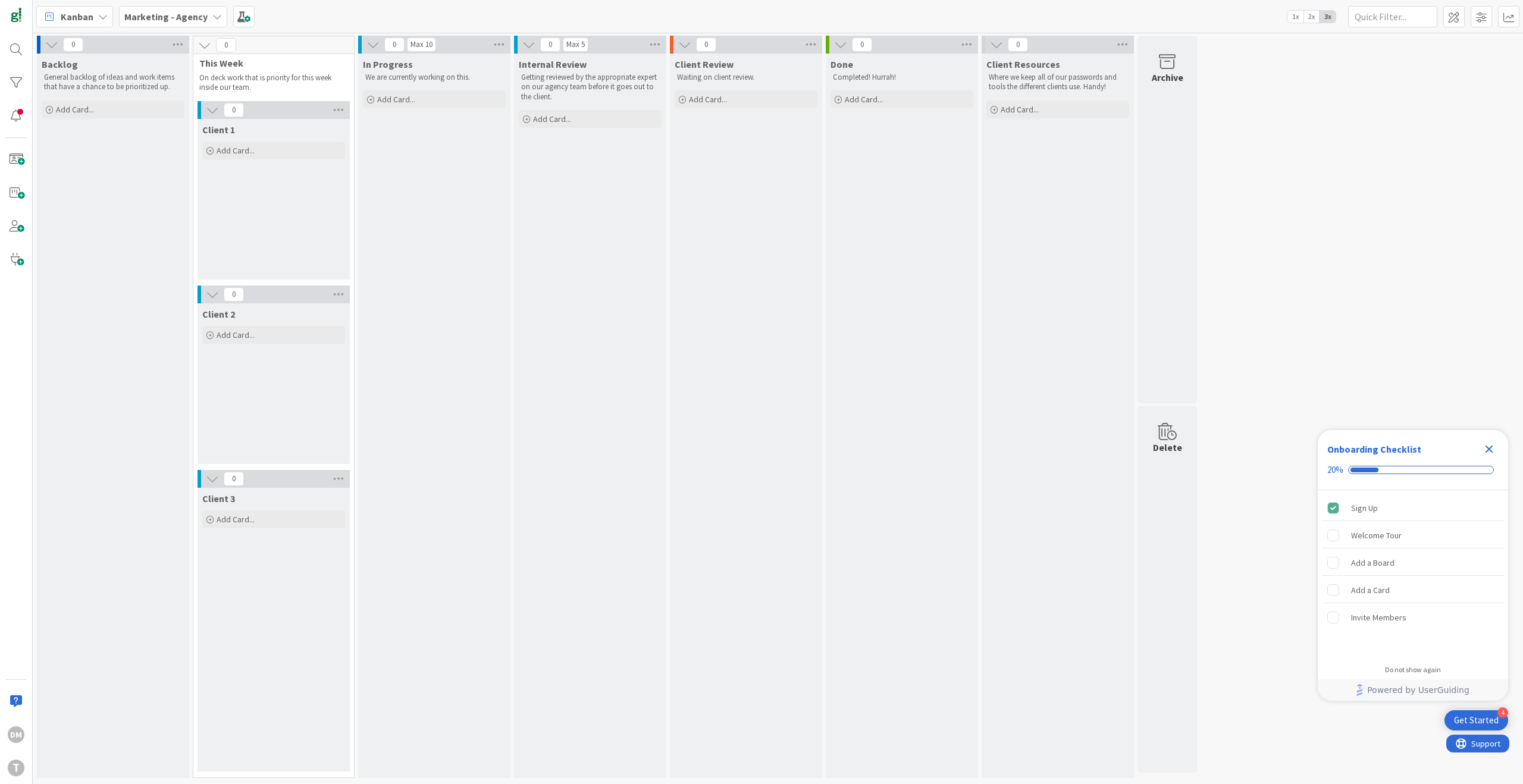
click at [106, 13] on icon at bounding box center [103, 17] width 10 height 10
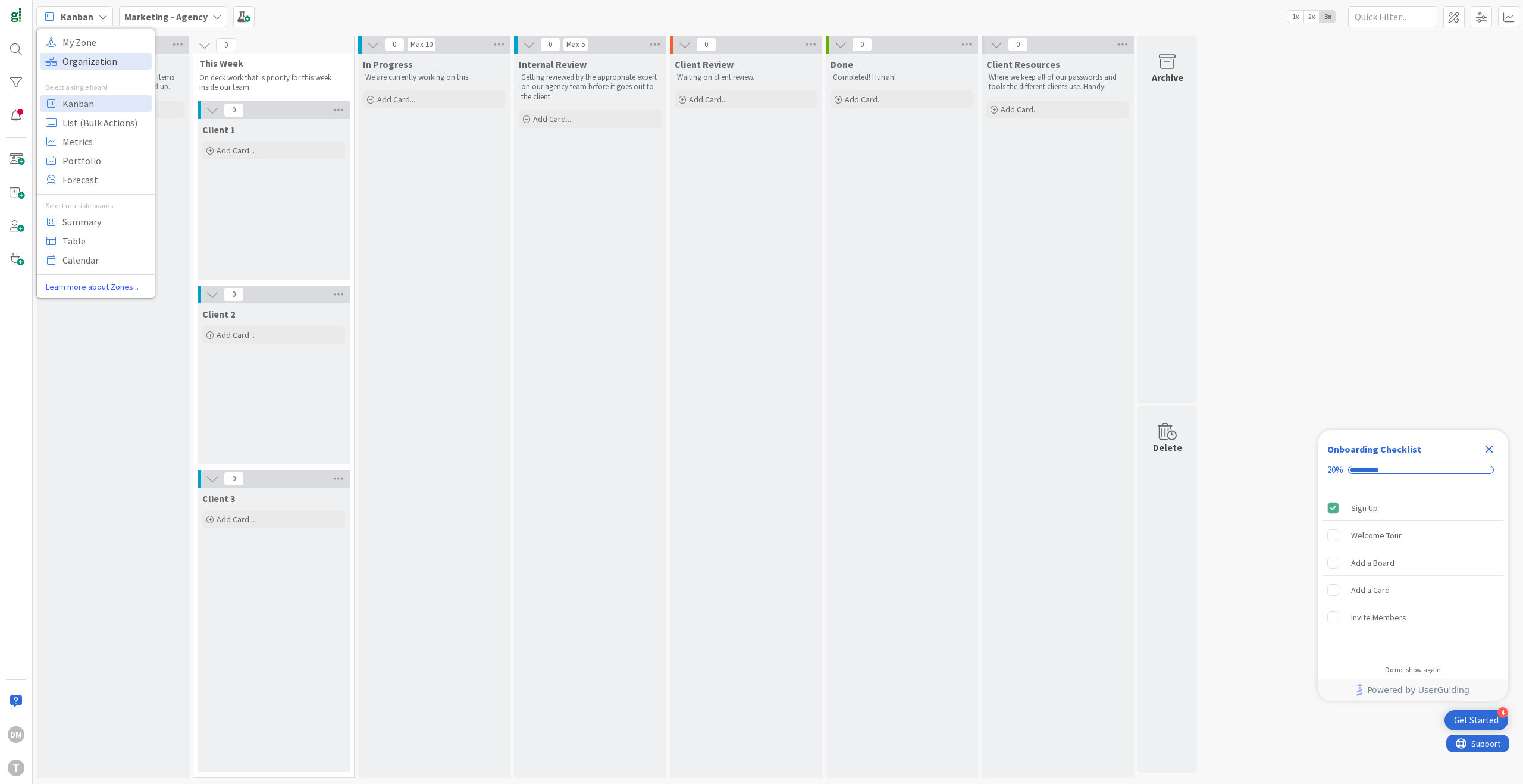
click at [96, 63] on span "Organization" at bounding box center [106, 60] width 86 height 18
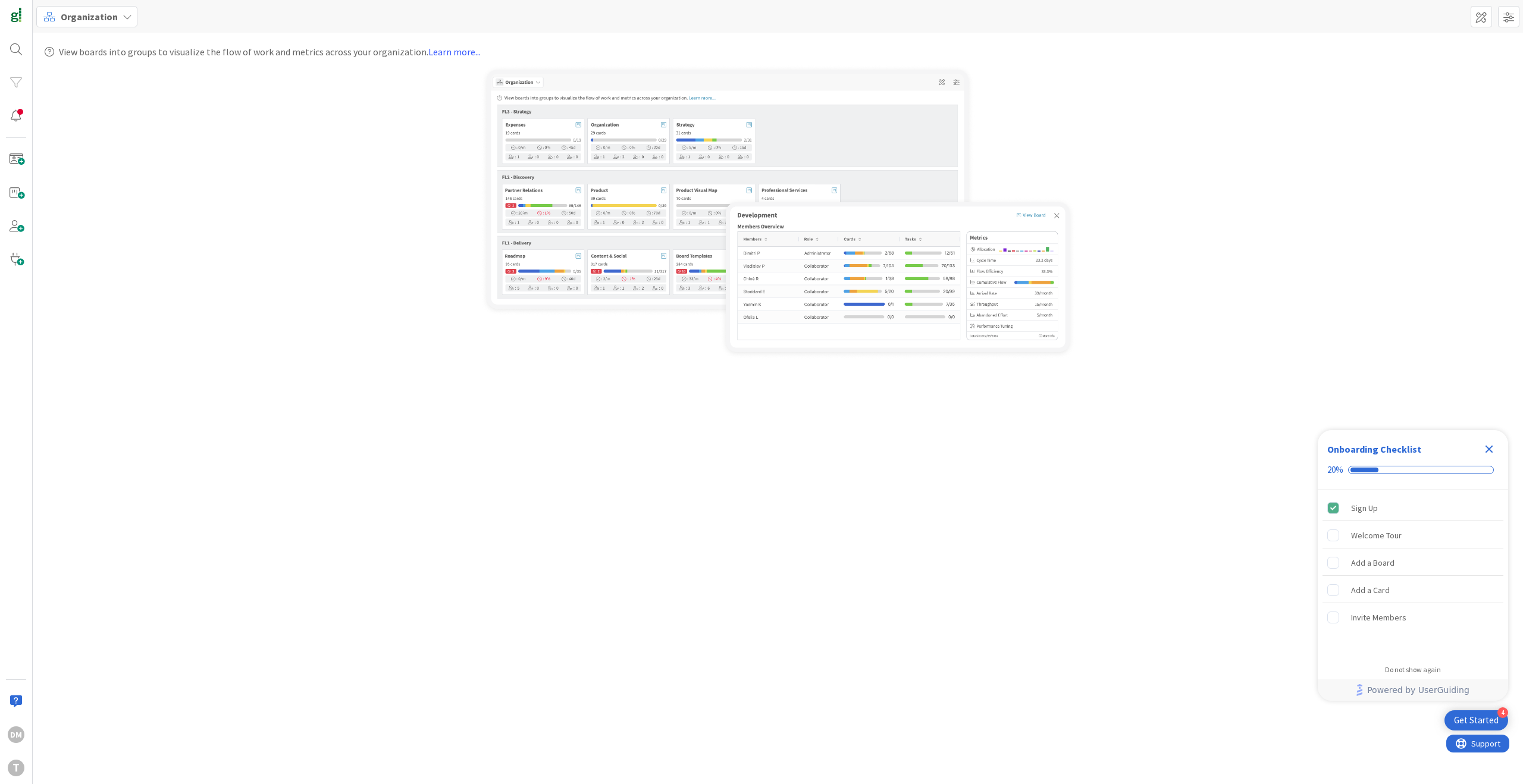
click at [602, 168] on img at bounding box center [778, 212] width 595 height 295
click at [763, 229] on img at bounding box center [778, 212] width 595 height 295
click at [452, 56] on link "Learn more..." at bounding box center [454, 51] width 52 height 12
click at [1486, 452] on icon "Close Checklist" at bounding box center [1489, 449] width 8 height 8
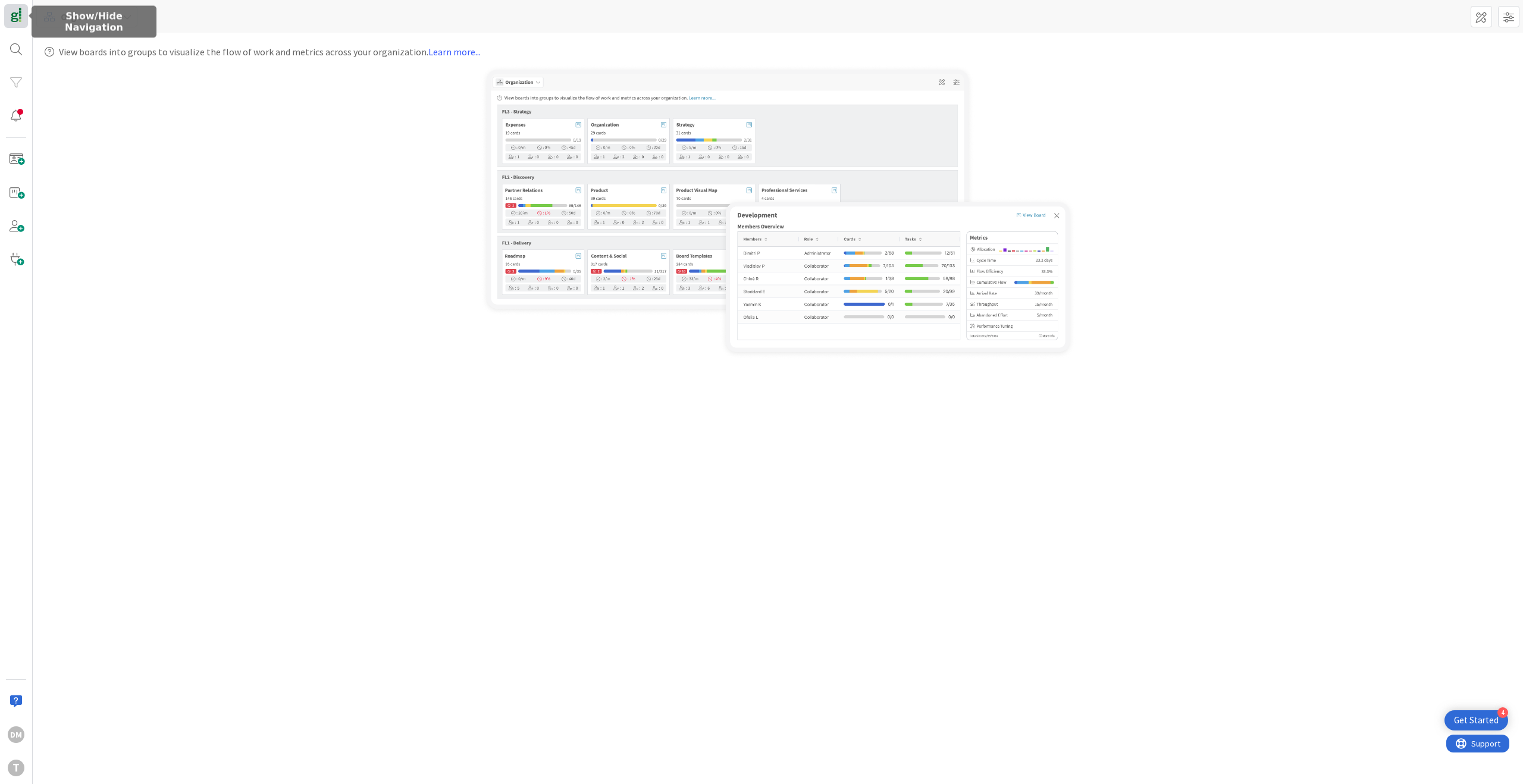
click at [20, 13] on img at bounding box center [16, 16] width 17 height 17
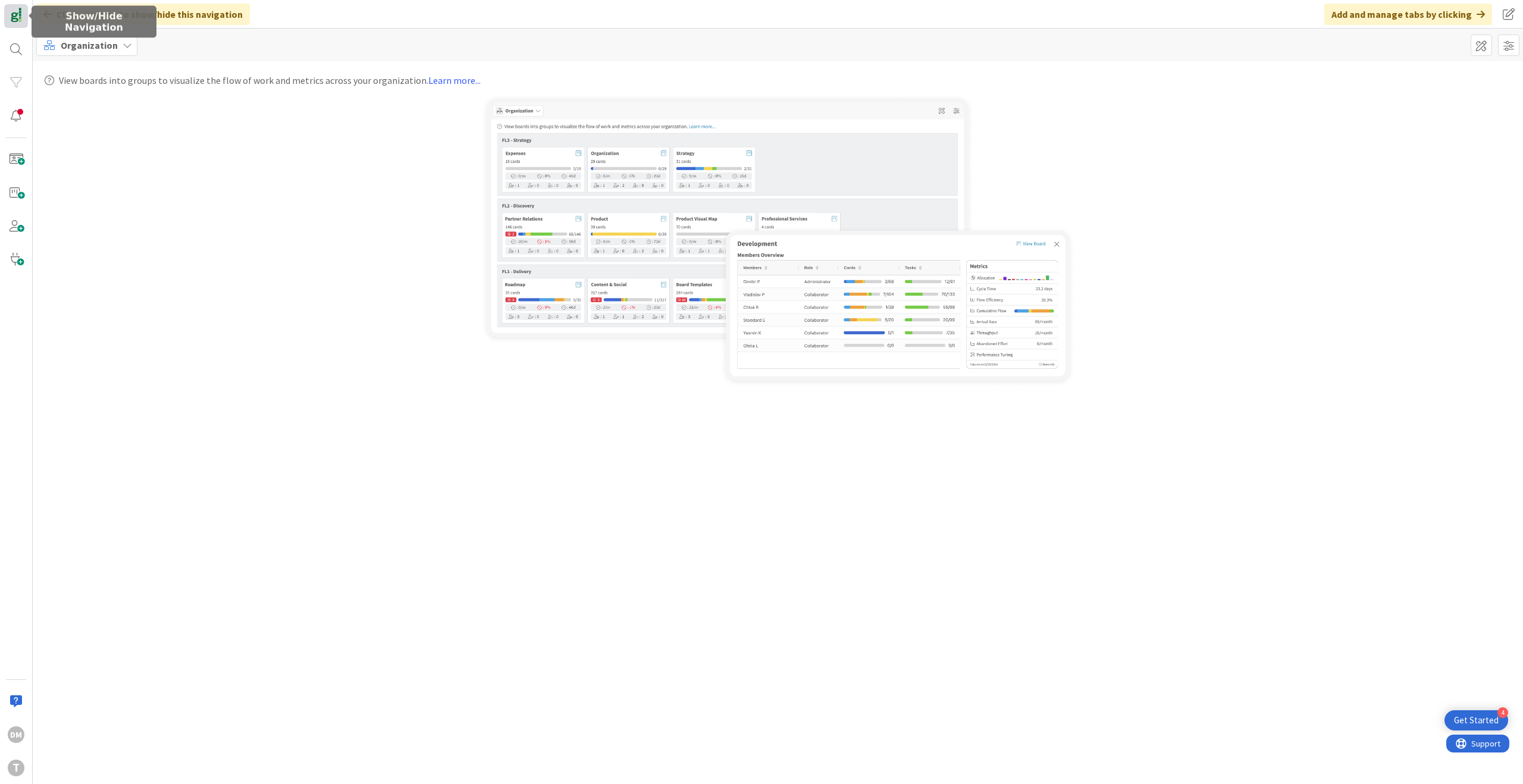
click at [20, 13] on img at bounding box center [16, 16] width 17 height 17
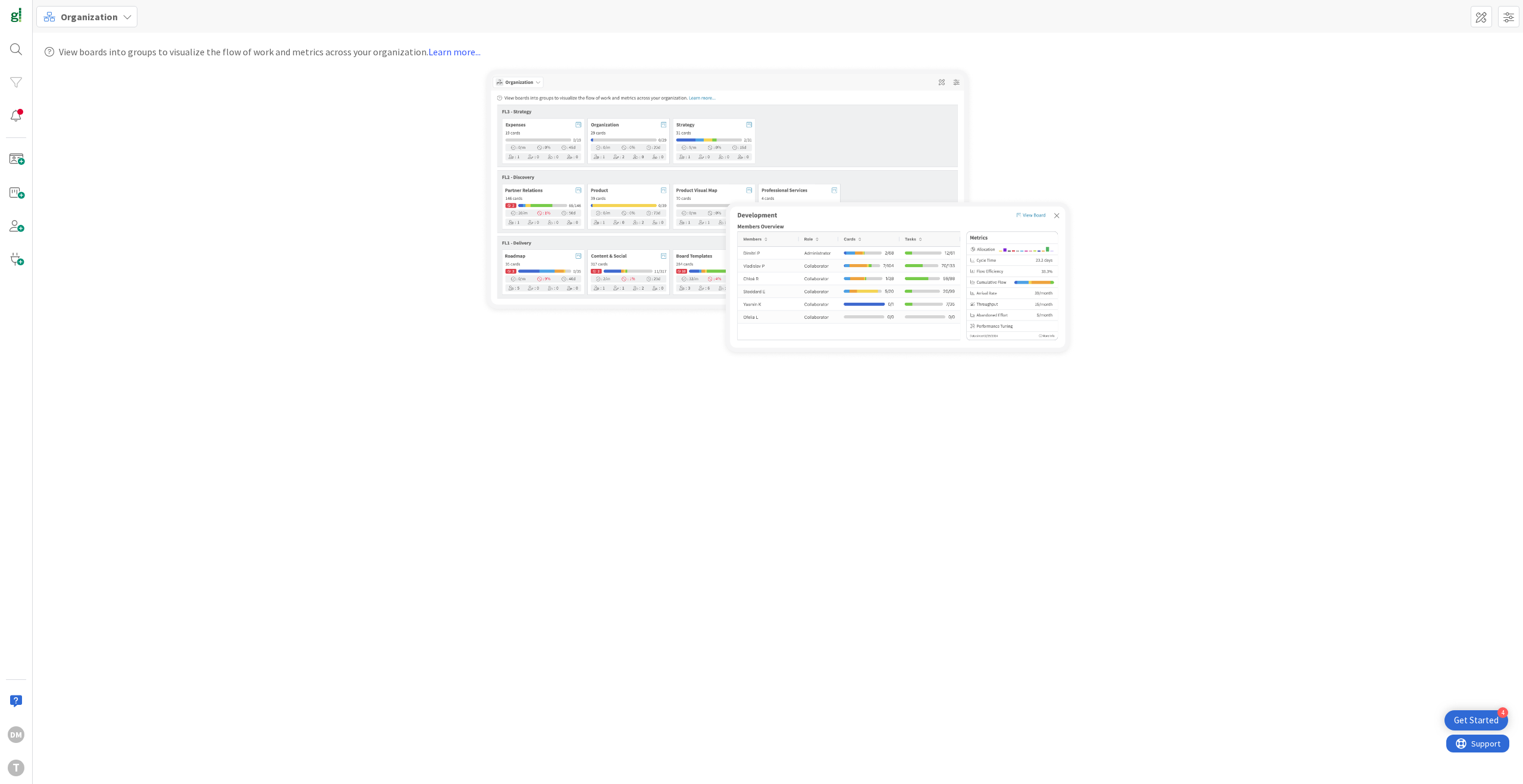
click at [118, 20] on div "Organization" at bounding box center [87, 16] width 101 height 21
click at [114, 39] on span "My Zone" at bounding box center [106, 41] width 86 height 18
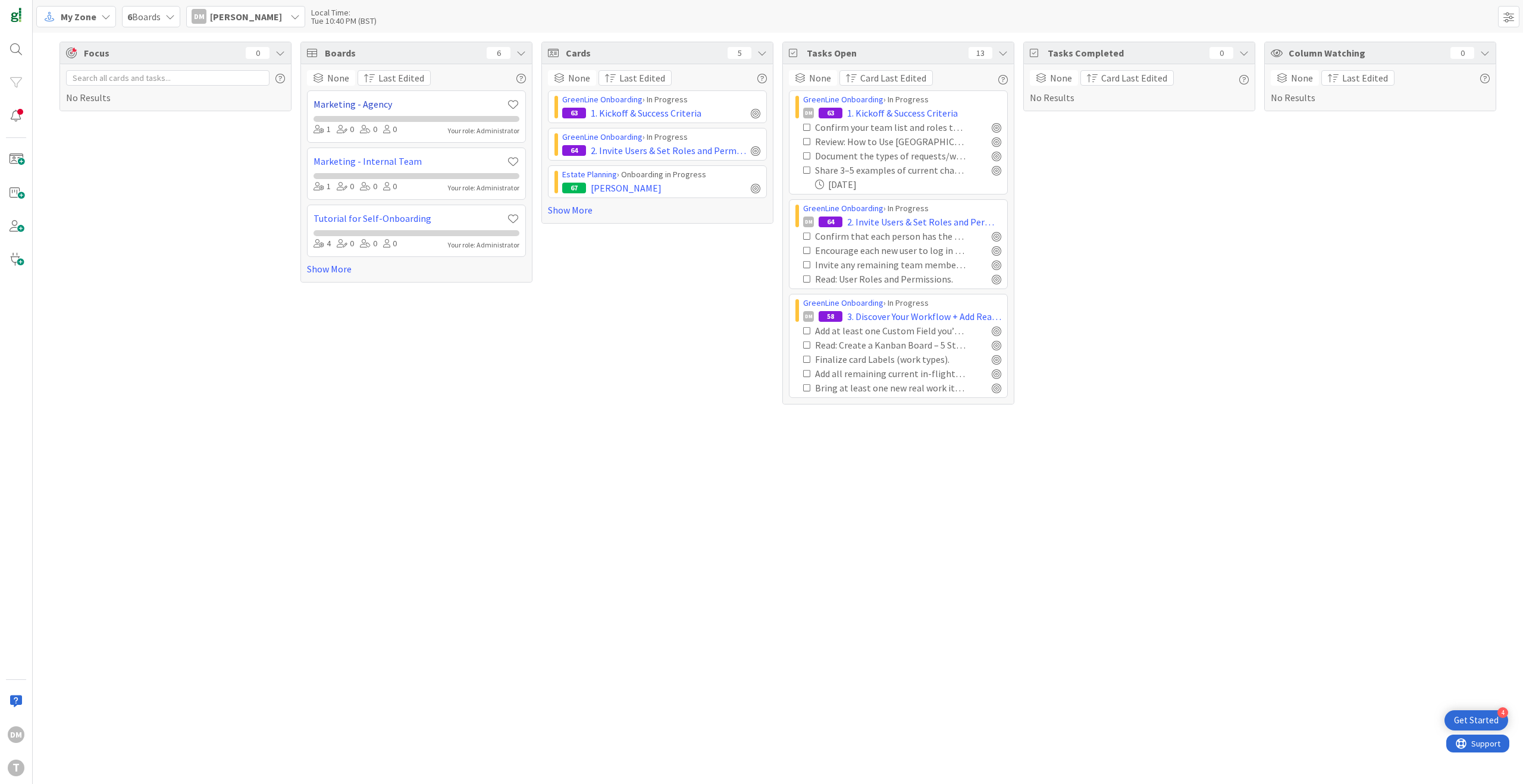
click at [387, 101] on link "Marketing - Agency" at bounding box center [410, 104] width 193 height 14
click at [322, 304] on link "Show More" at bounding box center [416, 297] width 219 height 14
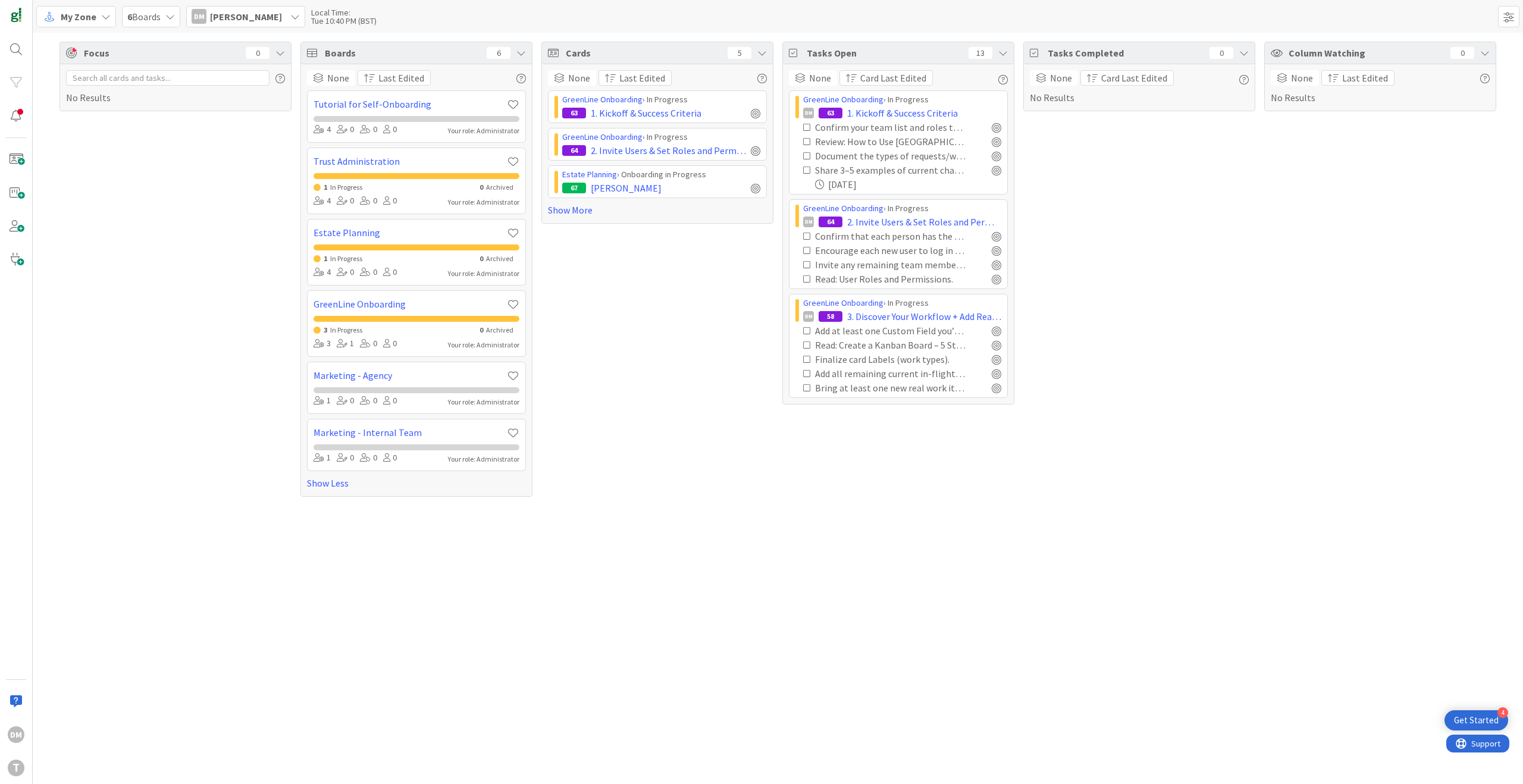
click at [465, 406] on div "Your role: Administrator" at bounding box center [483, 401] width 71 height 11
click at [351, 373] on link "Marketing - Agency" at bounding box center [410, 375] width 193 height 14
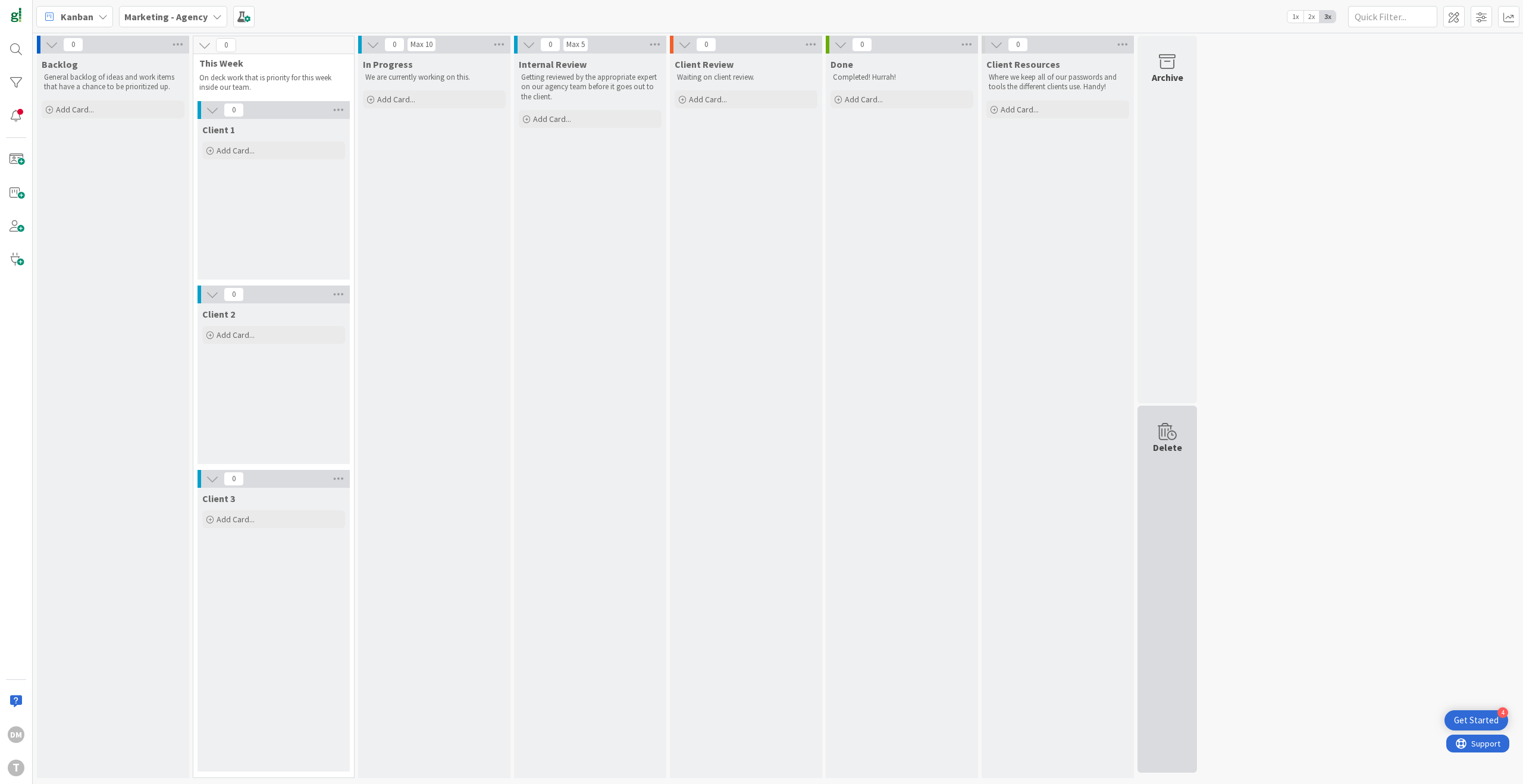
click at [1174, 426] on icon at bounding box center [1167, 432] width 45 height 17
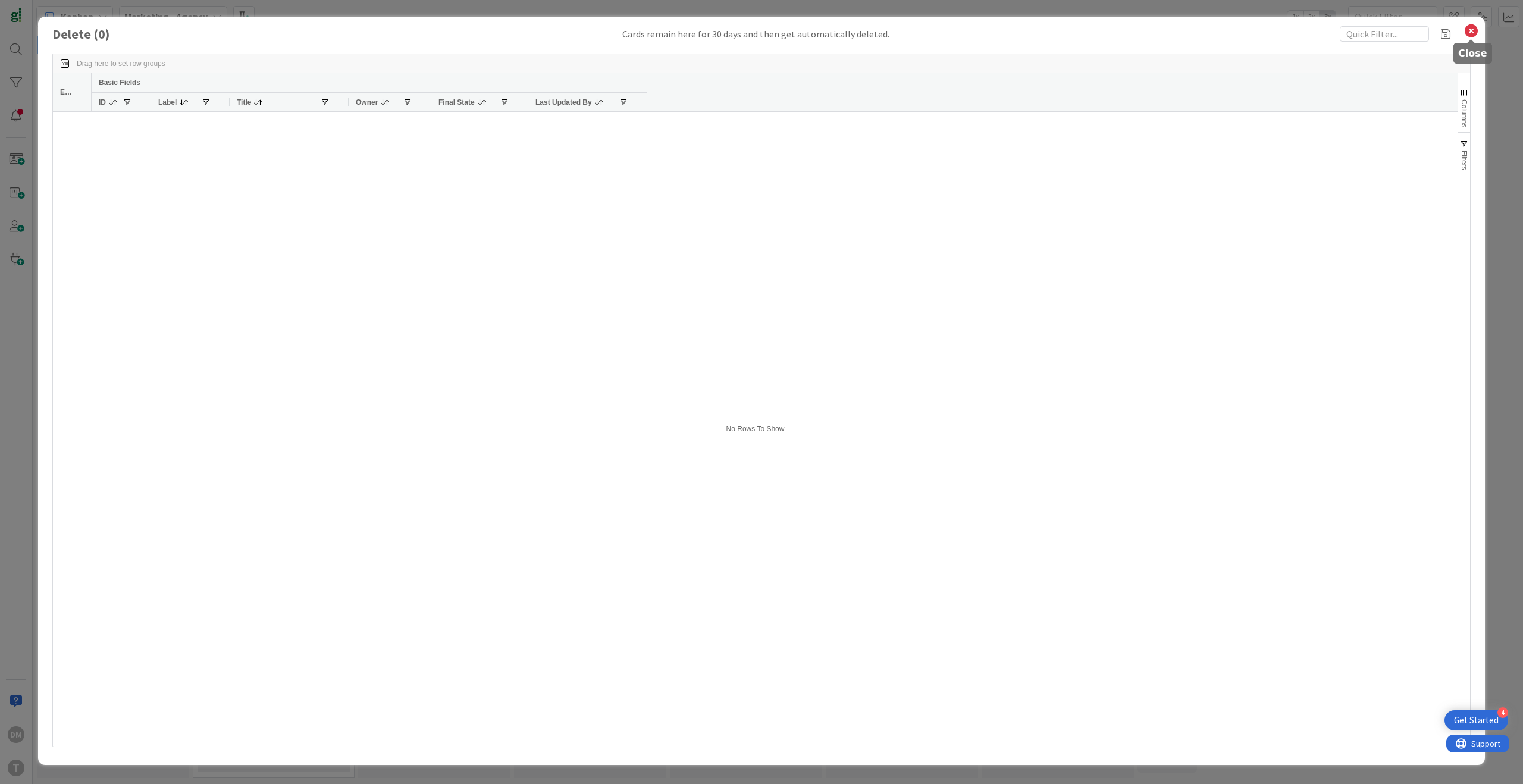
click at [1474, 33] on icon at bounding box center [1472, 31] width 15 height 17
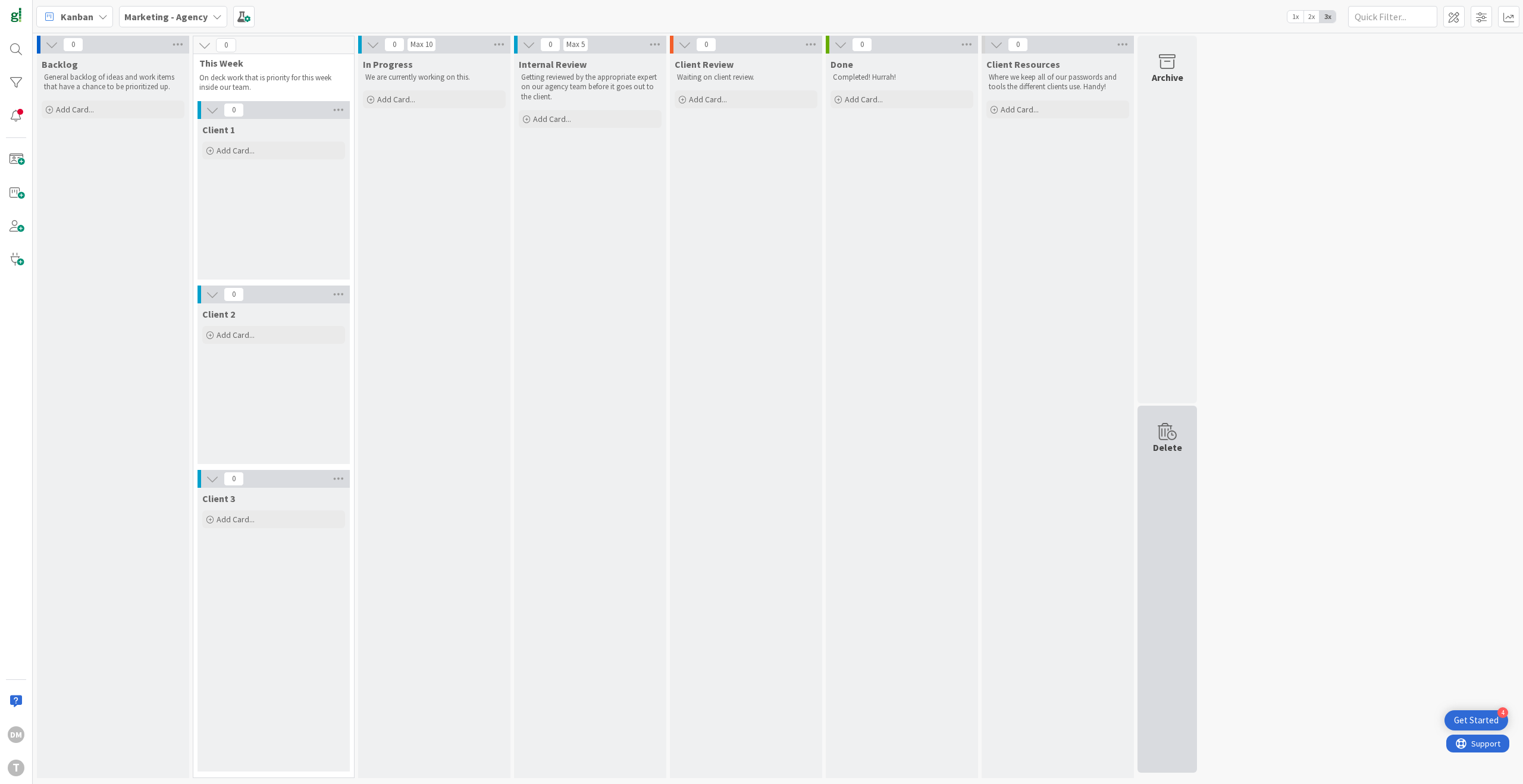
click at [1173, 437] on icon at bounding box center [1167, 432] width 45 height 17
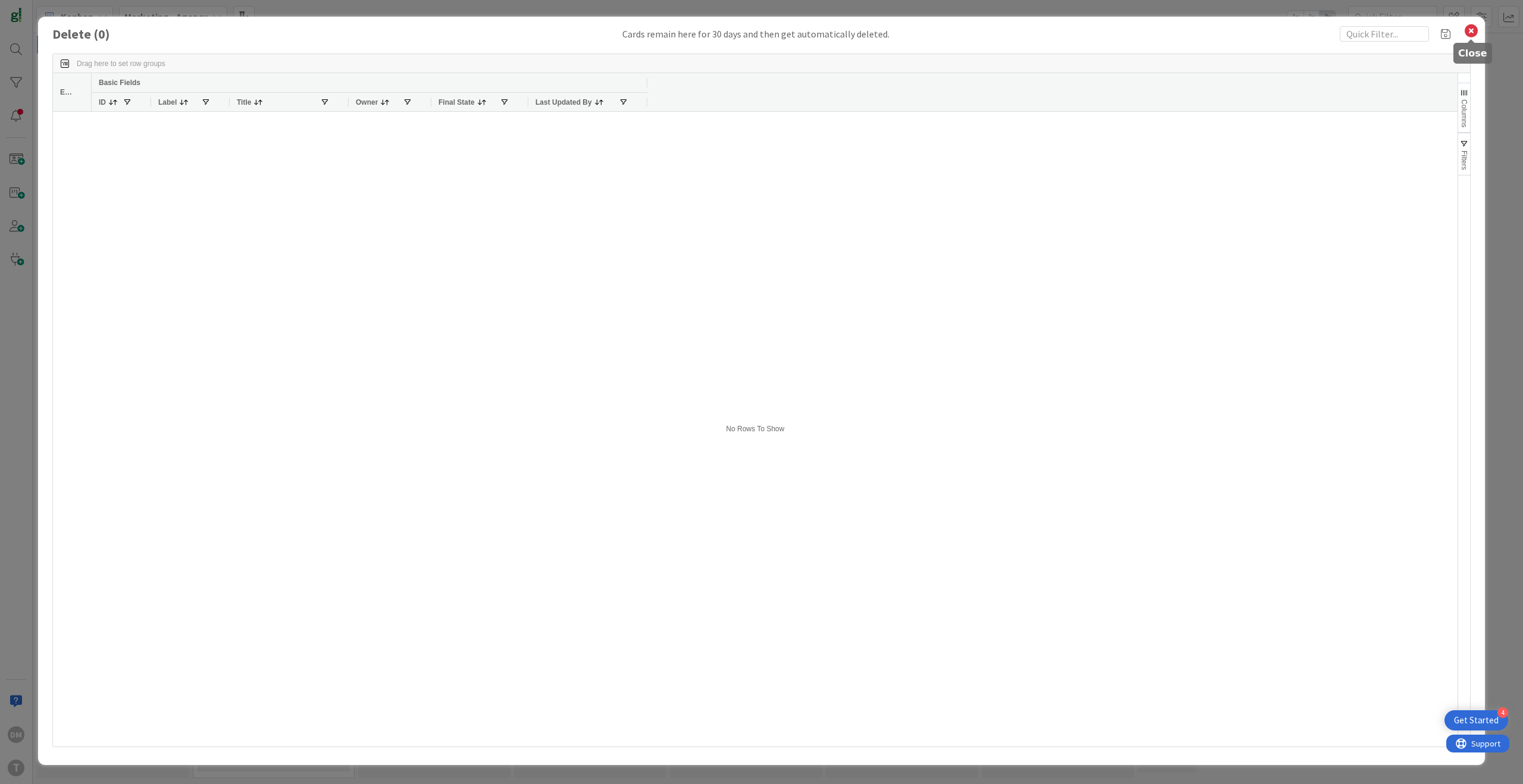
click at [1472, 29] on icon at bounding box center [1472, 31] width 15 height 17
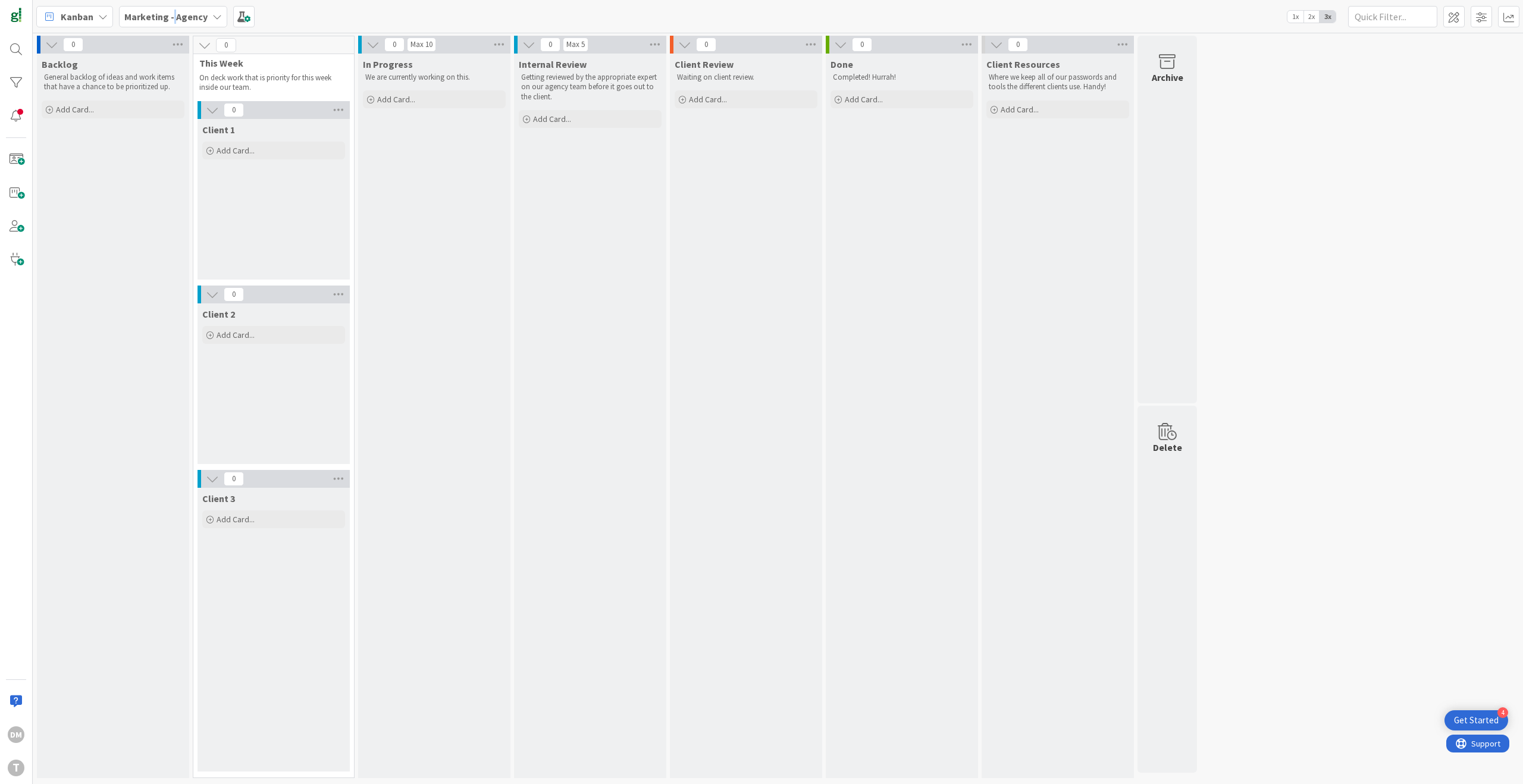
click at [206, 44] on icon at bounding box center [205, 45] width 13 height 13
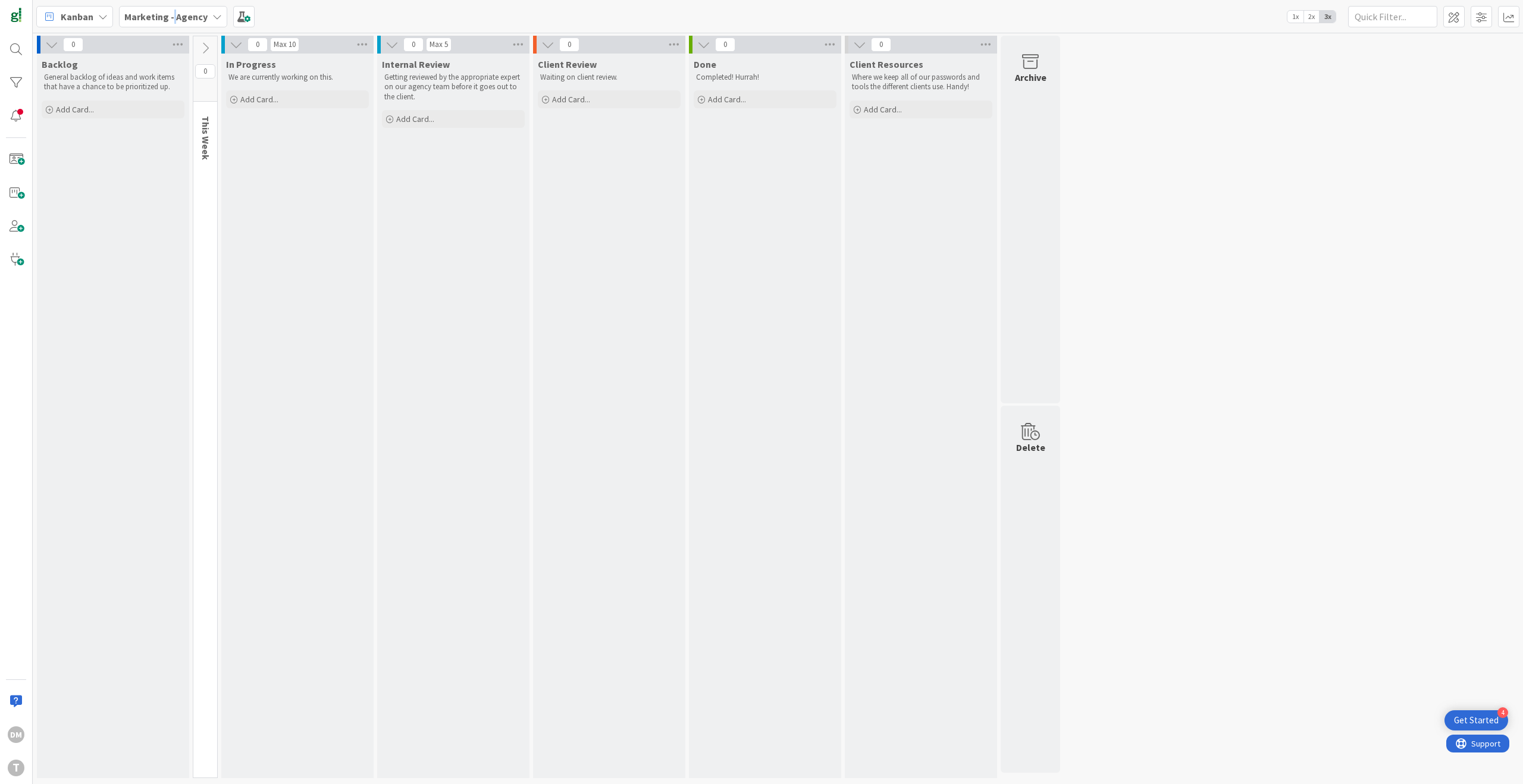
click at [206, 44] on icon at bounding box center [205, 48] width 13 height 13
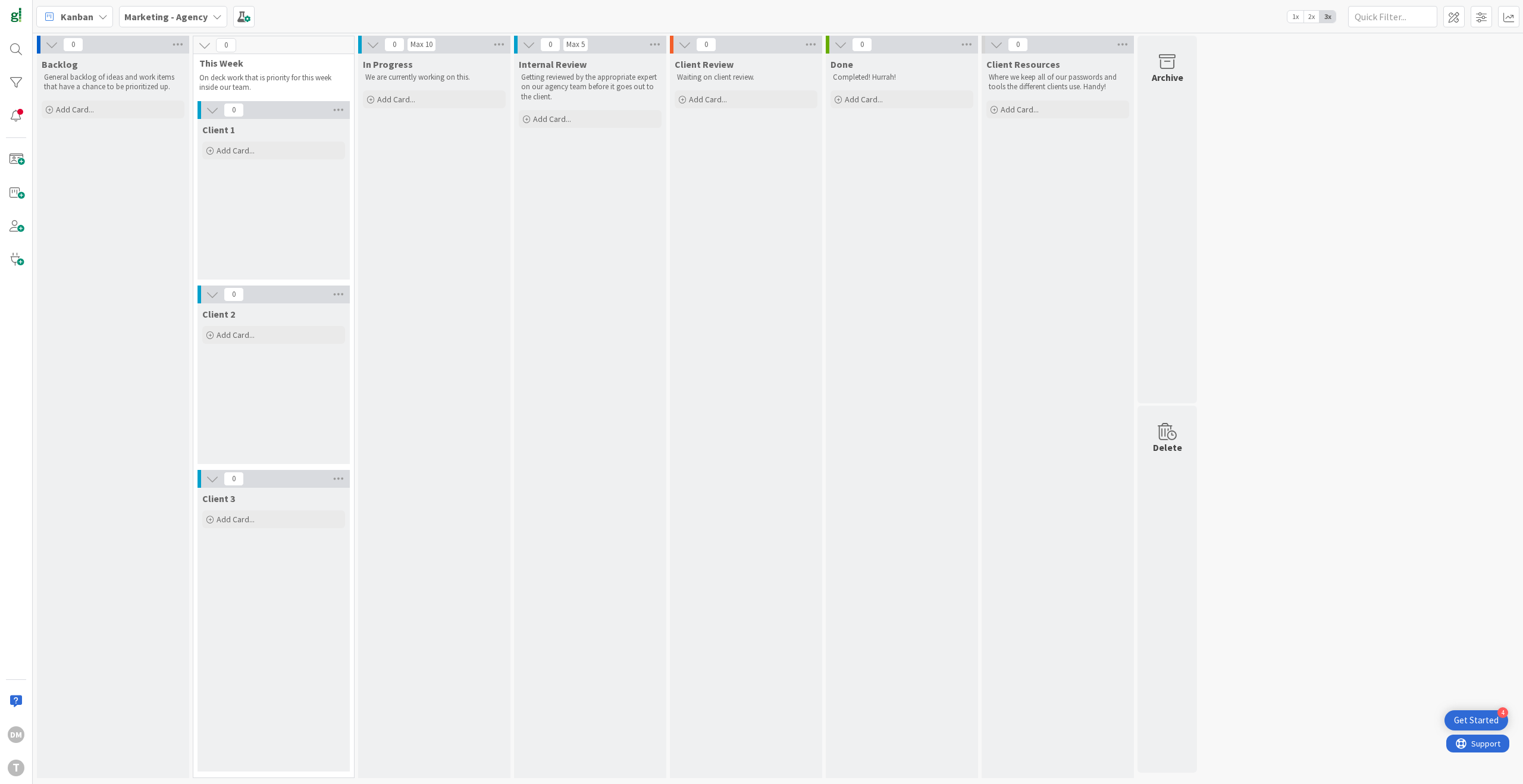
click at [106, 17] on icon at bounding box center [103, 17] width 10 height 10
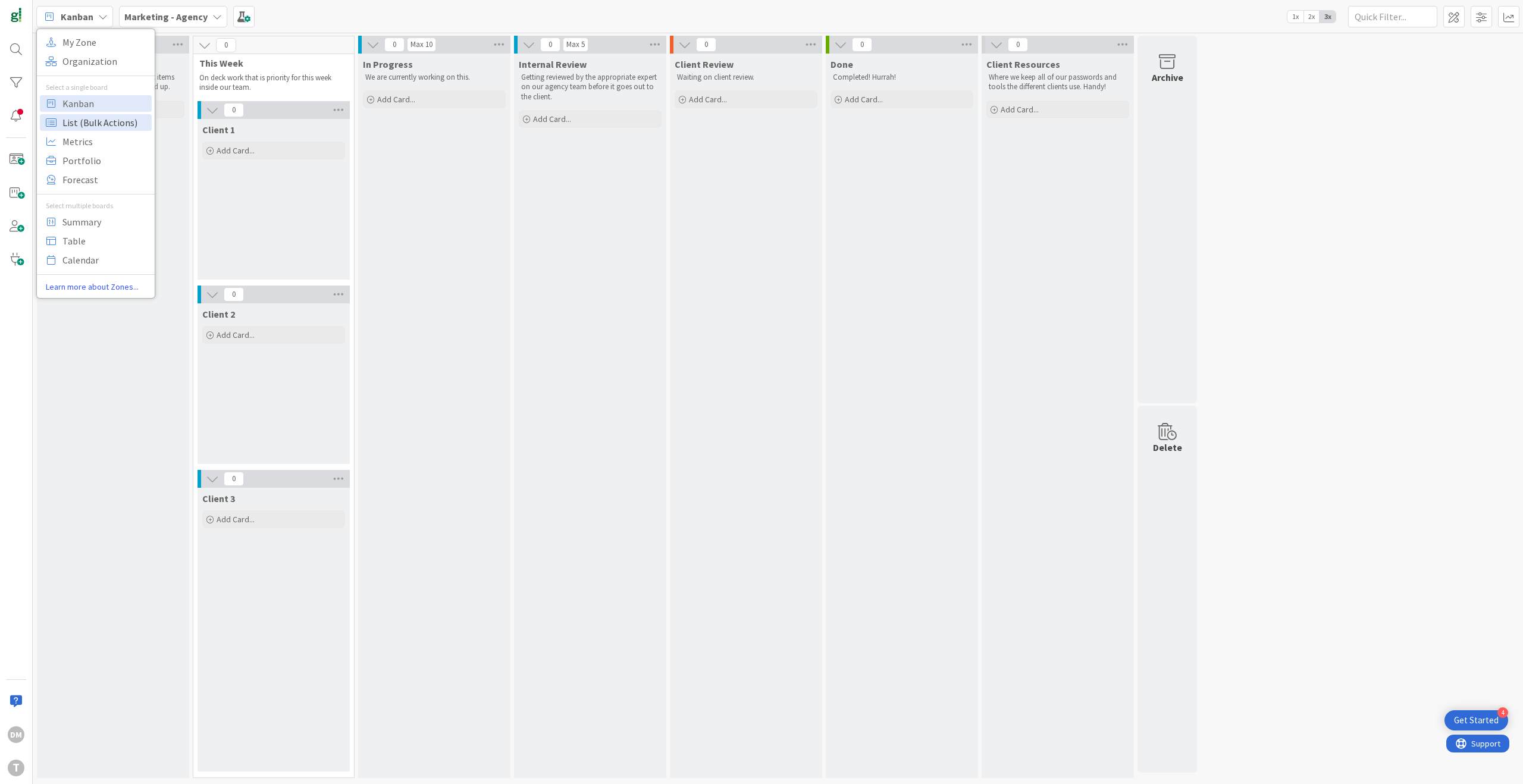
click at [110, 125] on span "List (Bulk Actions)" at bounding box center [106, 122] width 86 height 18
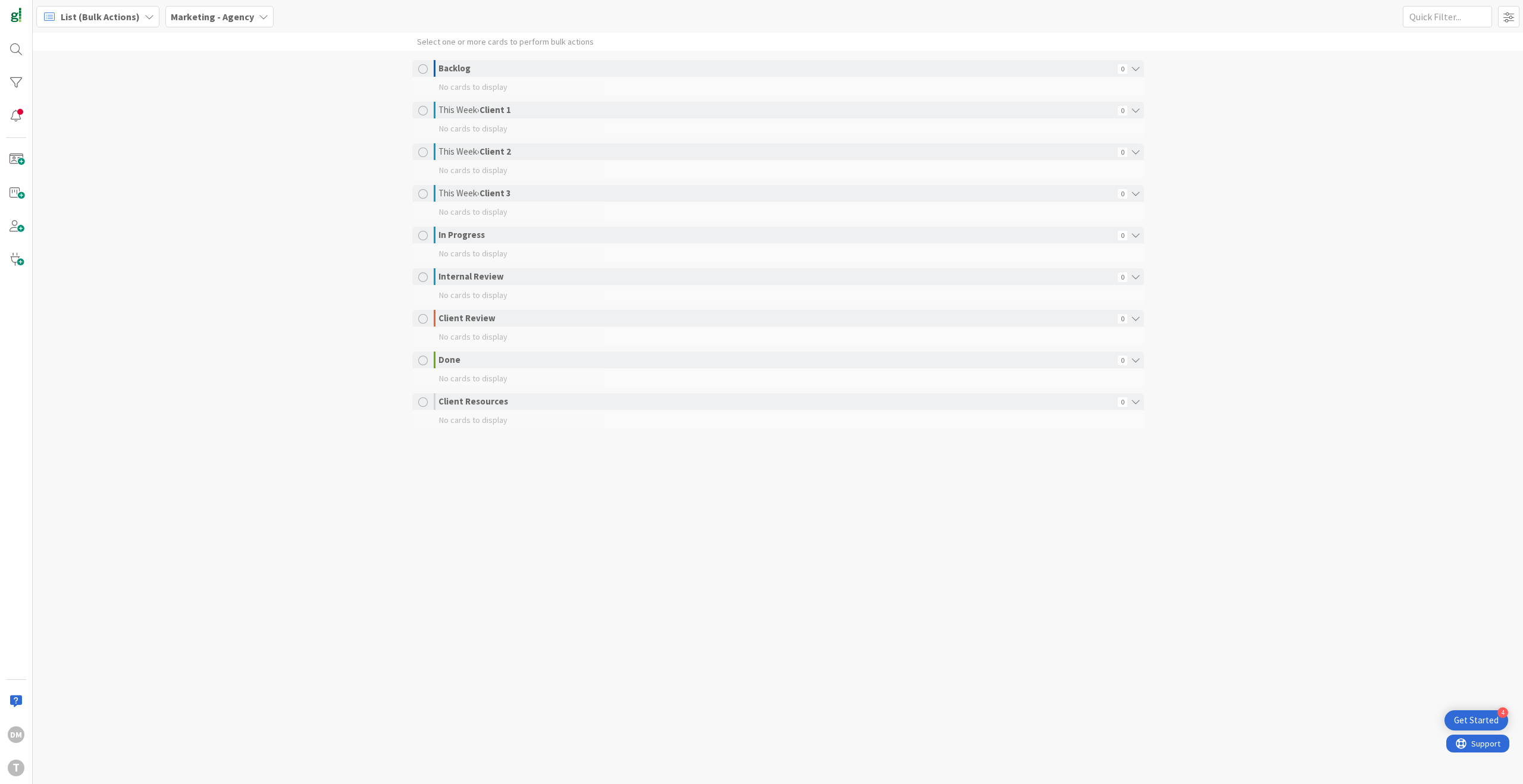
click at [145, 13] on icon at bounding box center [150, 17] width 10 height 10
click at [94, 56] on span "Organization" at bounding box center [106, 60] width 86 height 18
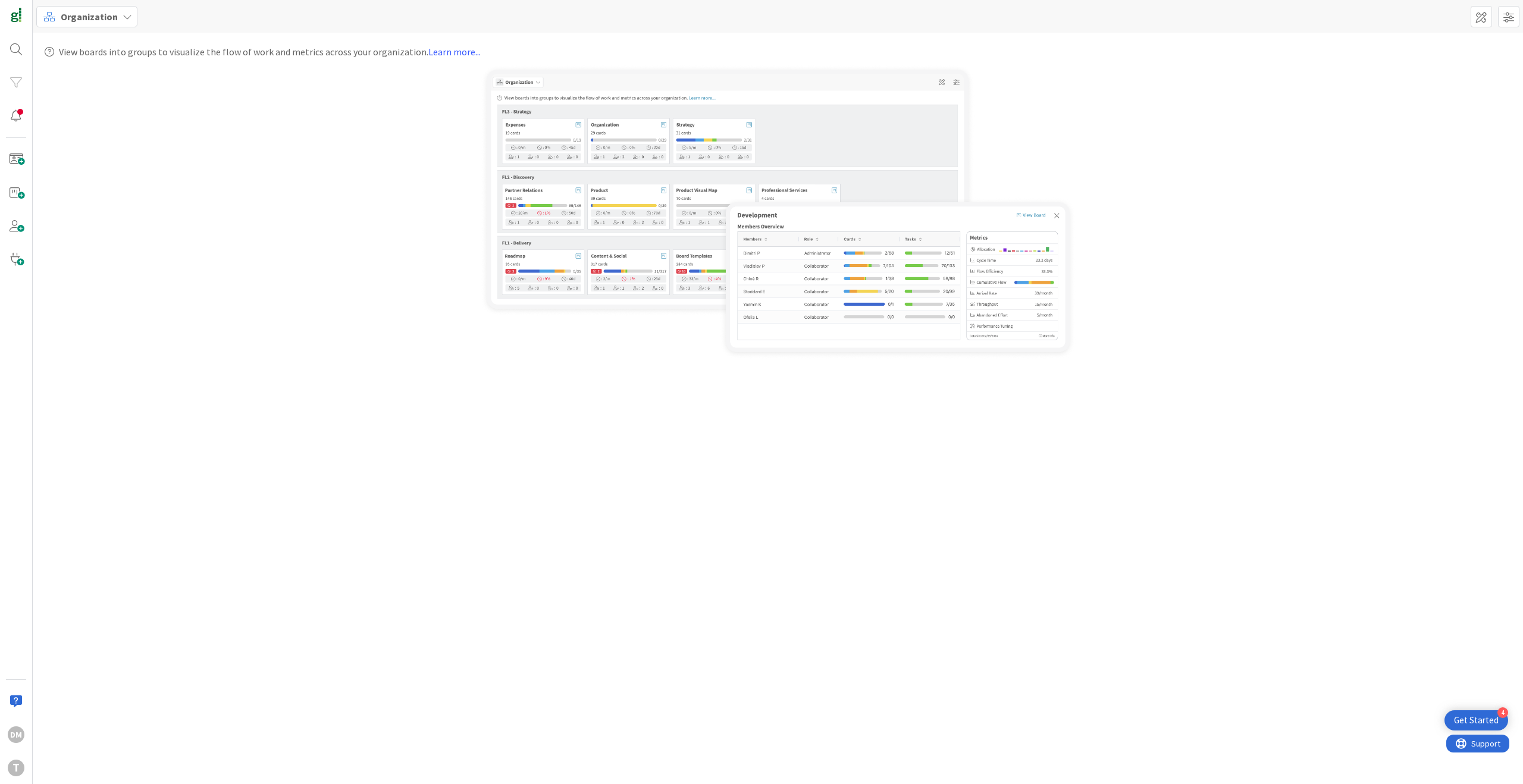
drag, startPoint x: 1102, startPoint y: 187, endPoint x: 1298, endPoint y: 86, distance: 220.5
click at [1102, 186] on div at bounding box center [777, 212] width 1467 height 295
click at [1503, 13] on span at bounding box center [1509, 16] width 21 height 21
click at [1281, 75] on div at bounding box center [777, 212] width 1467 height 295
drag, startPoint x: 121, startPoint y: 17, endPoint x: 141, endPoint y: 15, distance: 20.1
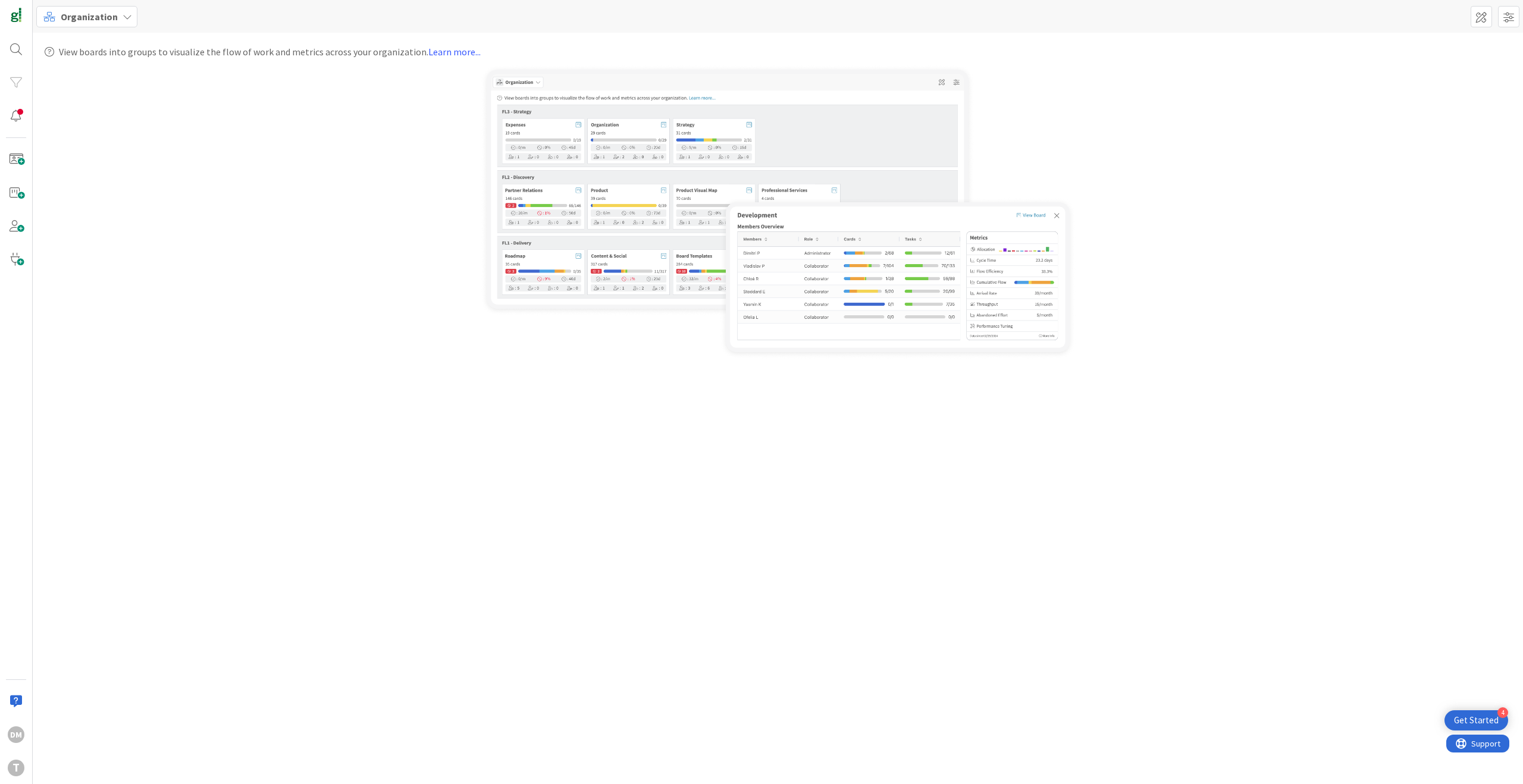
click at [122, 18] on icon at bounding box center [127, 17] width 10 height 10
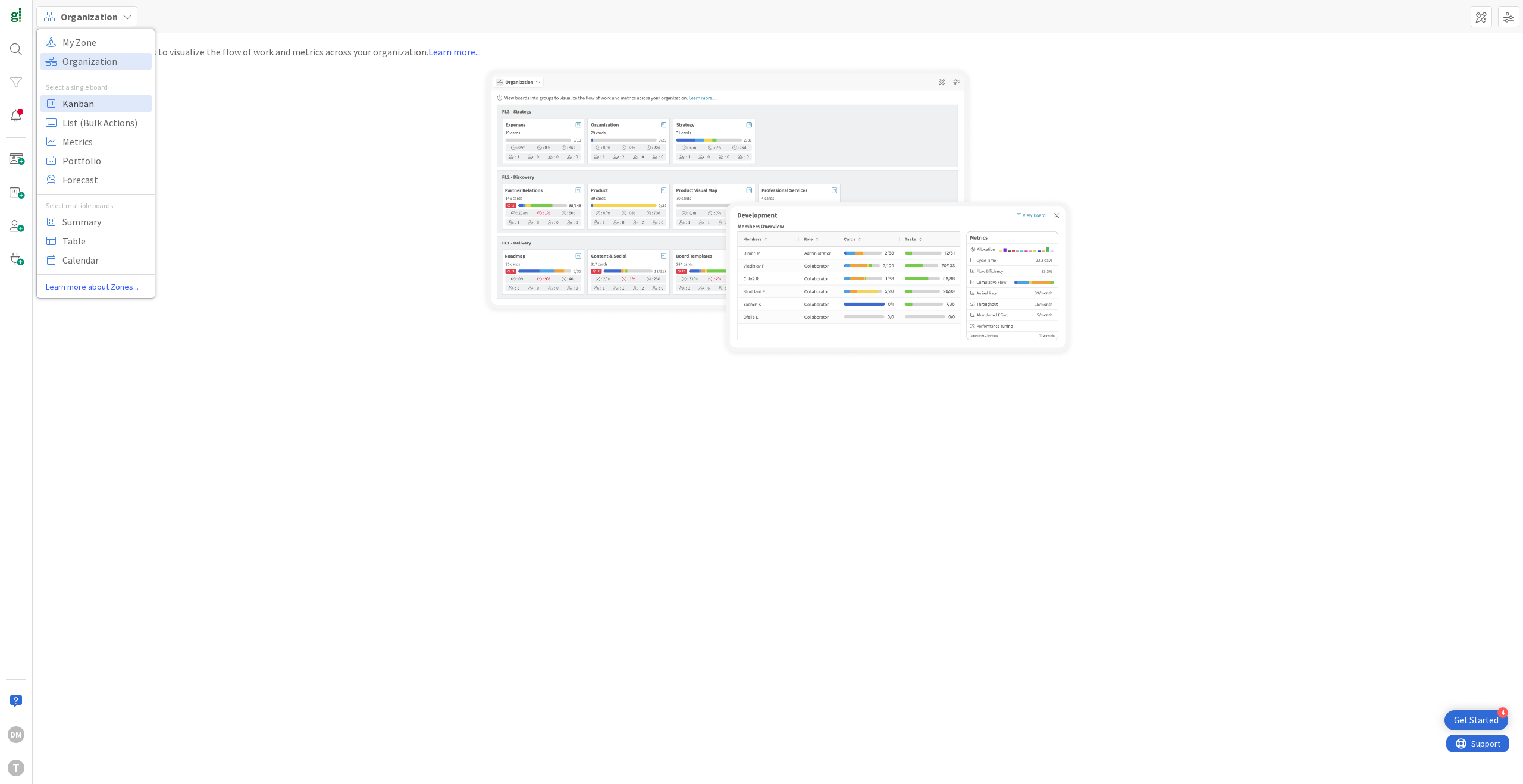
click at [86, 103] on span "Kanban" at bounding box center [106, 103] width 86 height 18
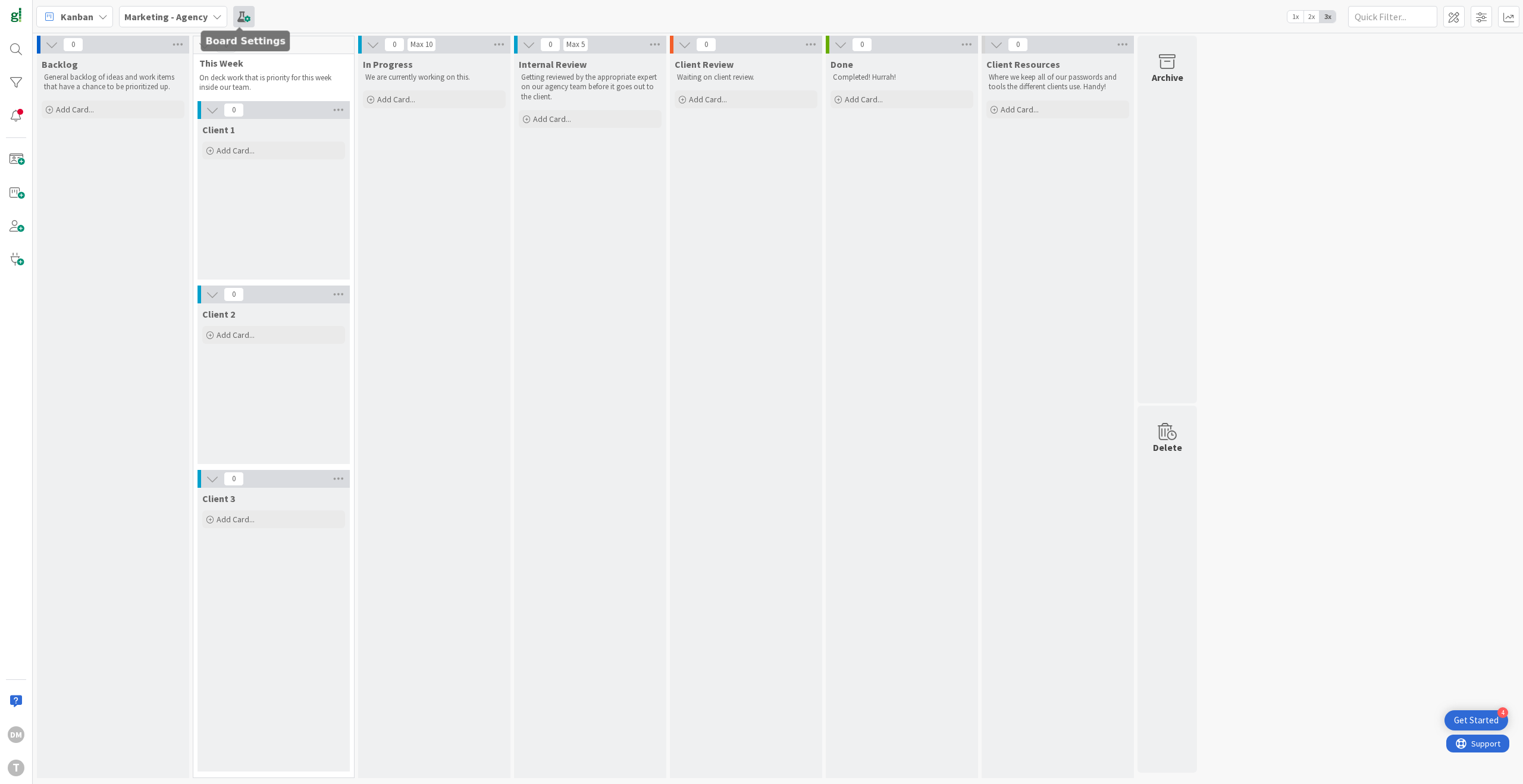
click at [243, 15] on span at bounding box center [244, 16] width 21 height 21
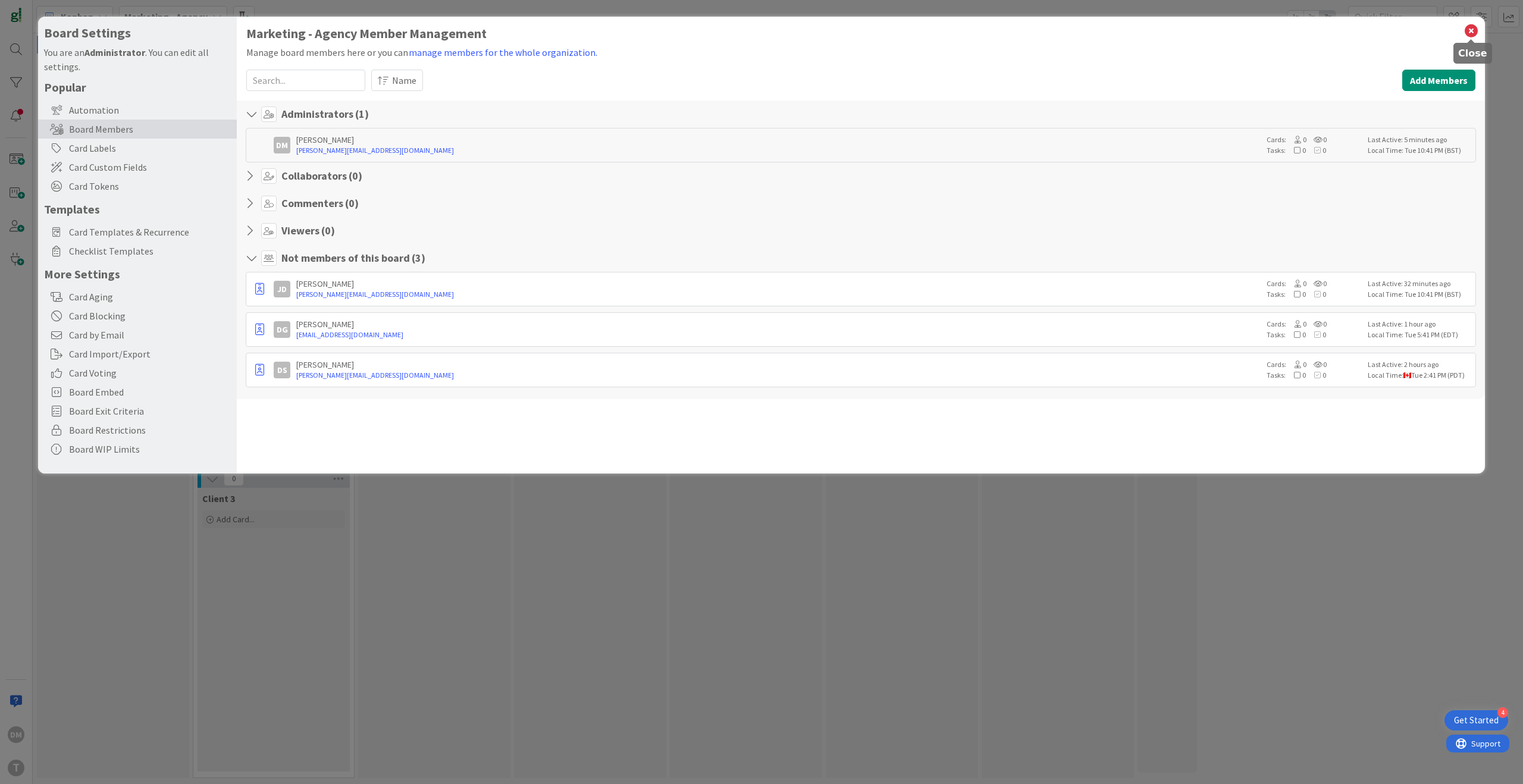
click at [1470, 30] on icon at bounding box center [1472, 31] width 15 height 17
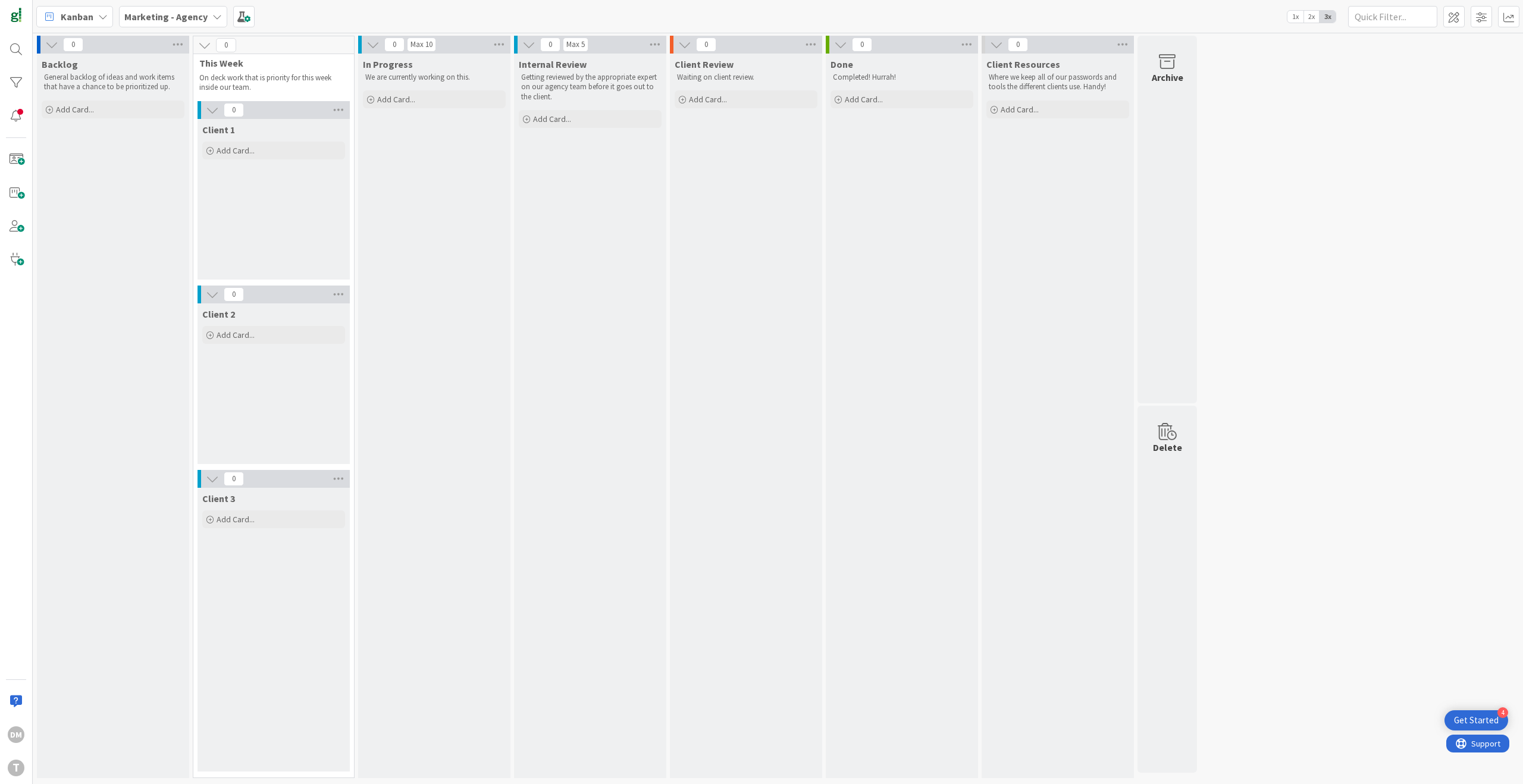
click at [212, 12] on icon at bounding box center [217, 17] width 10 height 10
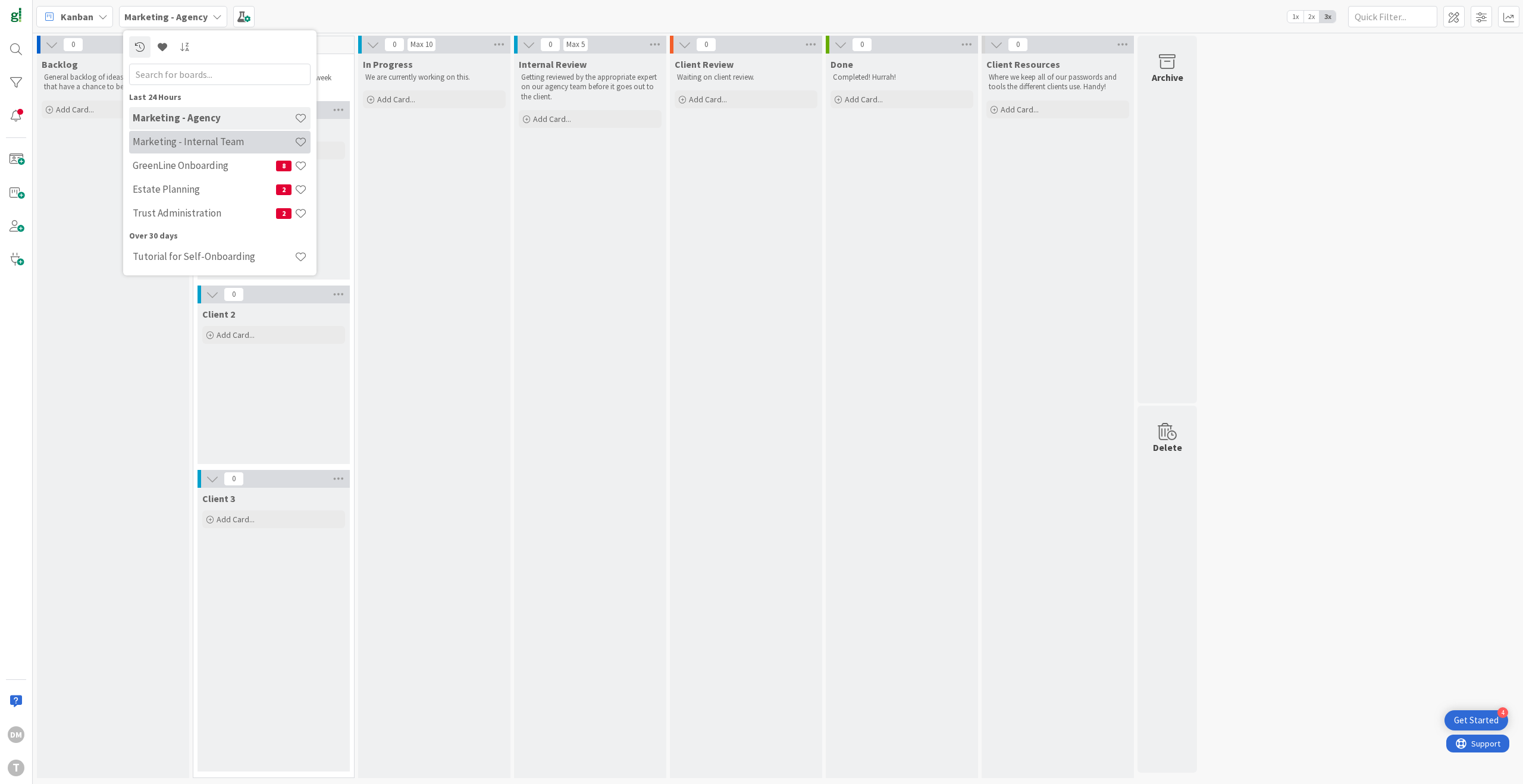
click at [201, 139] on h4 "Marketing - Internal Team" at bounding box center [214, 141] width 162 height 12
